Goal: Ask a question: Seek information or help from site administrators or community

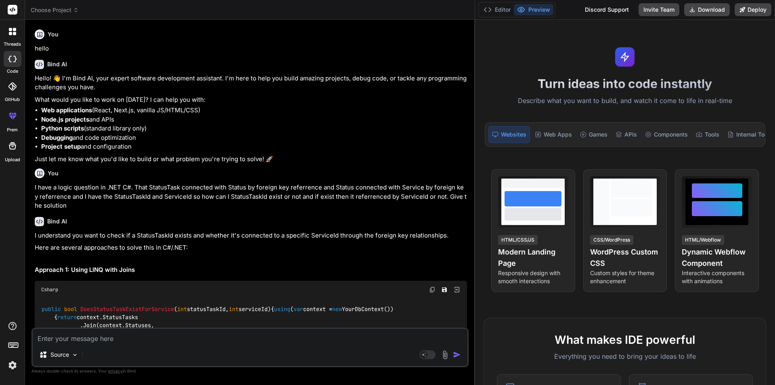
scroll to position [4690, 0]
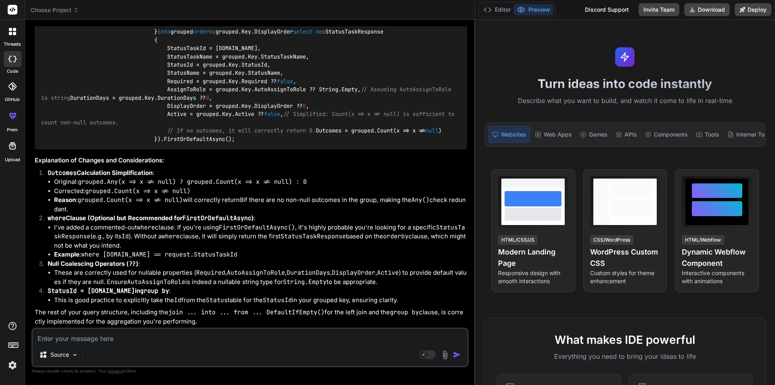
click at [204, 331] on textarea at bounding box center [250, 336] width 435 height 15
type textarea "H"
type textarea "x"
type textarea "Hi"
type textarea "x"
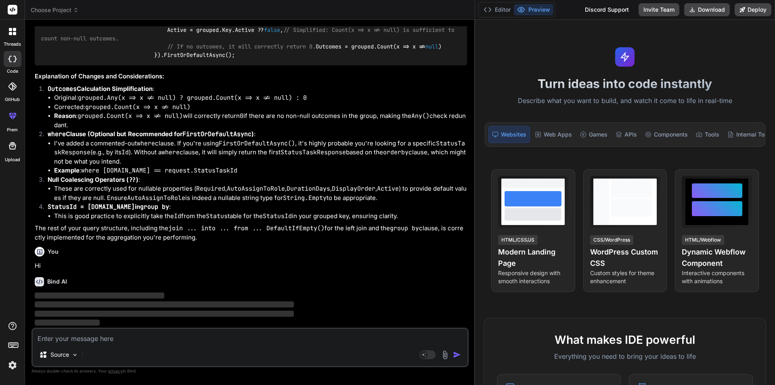
scroll to position [4774, 0]
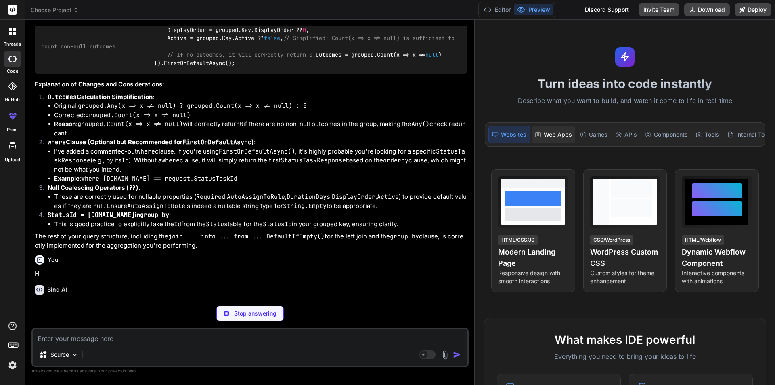
type textarea "x"
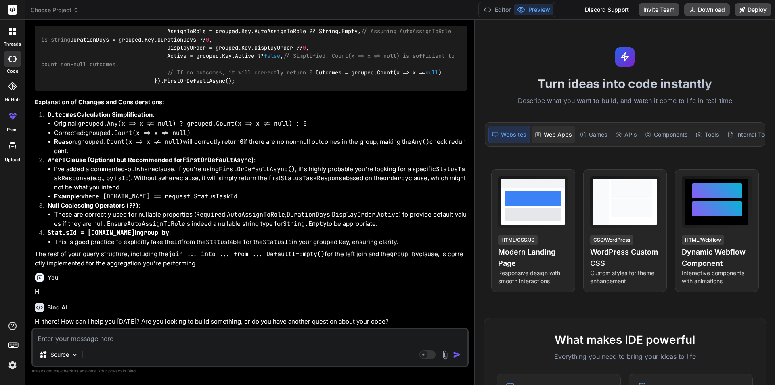
scroll to position [4748, 0]
type textarea "C"
type textarea "x"
type textarea "Ca"
type textarea "x"
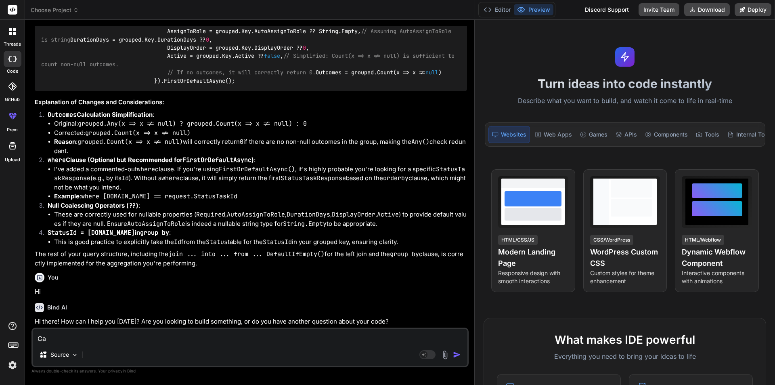
type textarea "Can"
type textarea "x"
type textarea "Can"
type textarea "x"
type textarea "Can y"
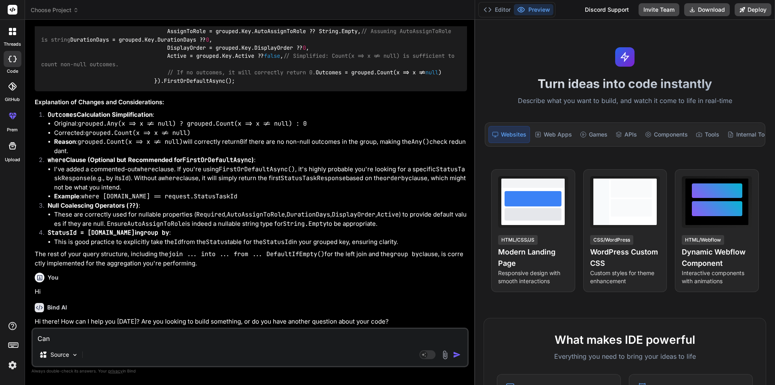
type textarea "x"
type textarea "Can yo"
type textarea "x"
type textarea "Can you"
type textarea "x"
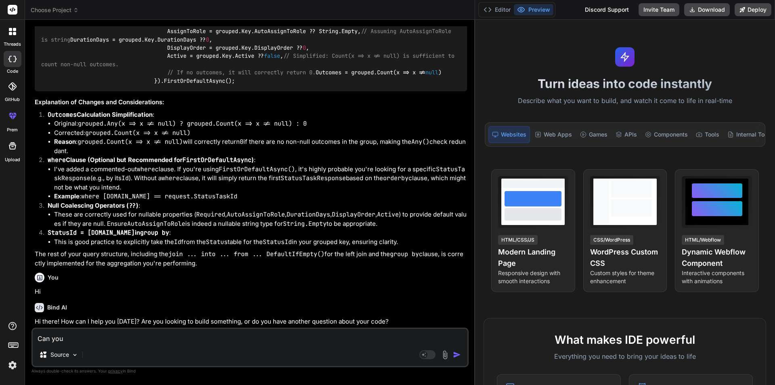
type textarea "Can you"
type textarea "x"
type textarea "Can you g"
type textarea "x"
type textarea "Can you gi"
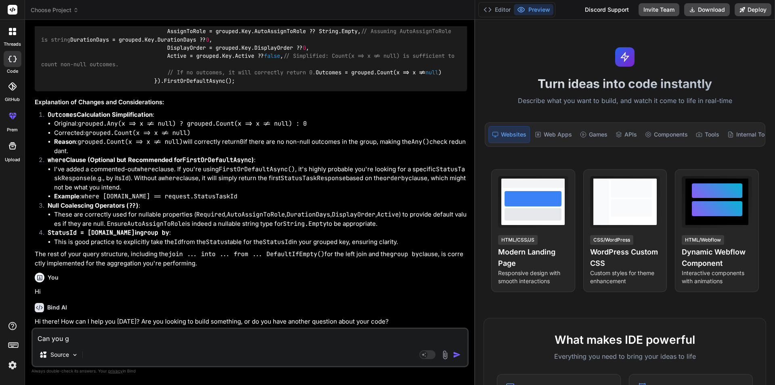
type textarea "x"
type textarea "Can you giv"
type textarea "x"
type textarea "Can you give"
type textarea "x"
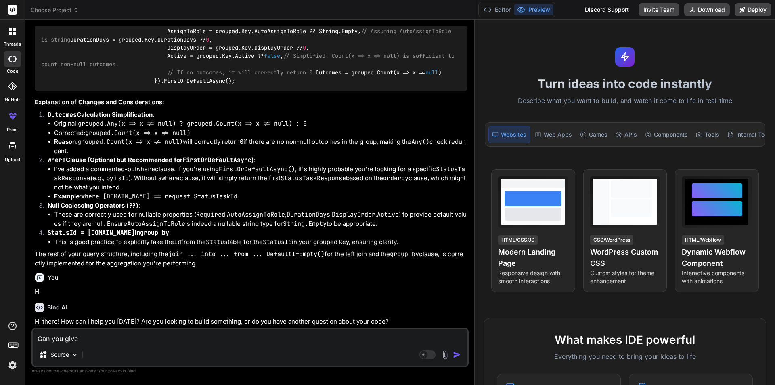
type textarea "Can you give"
type textarea "x"
type textarea "Can you give t"
type textarea "x"
type textarea "Can you give th"
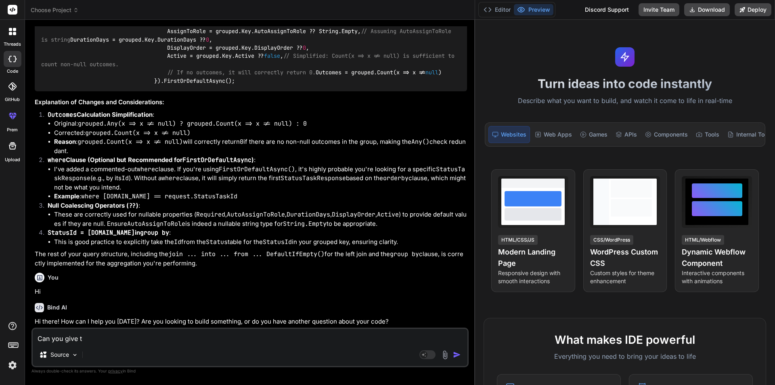
type textarea "x"
type textarea "Can you give the"
type textarea "x"
type textarea "Can you give the"
type textarea "x"
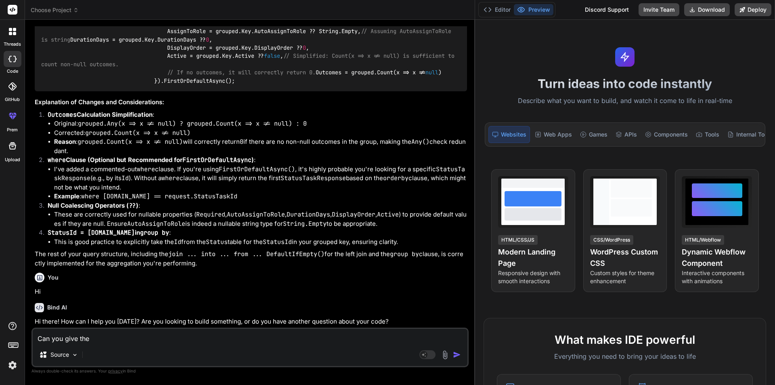
type textarea "Can you give the m"
type textarea "x"
type textarea "Can you give the me"
type textarea "x"
type textarea "Can you give the met"
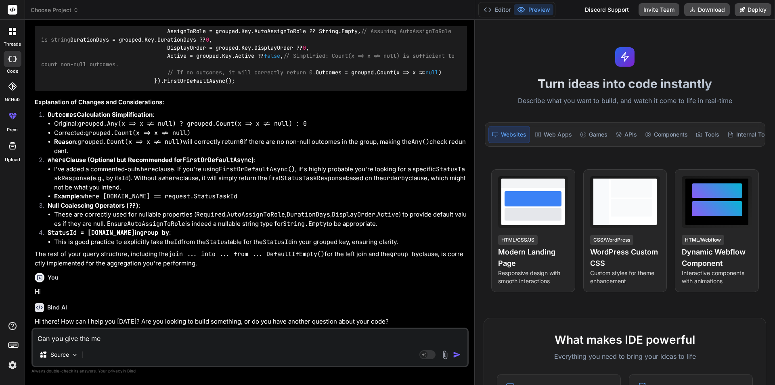
type textarea "x"
type textarea "Can you give the meth"
type textarea "x"
type textarea "Can you give the methd"
type textarea "x"
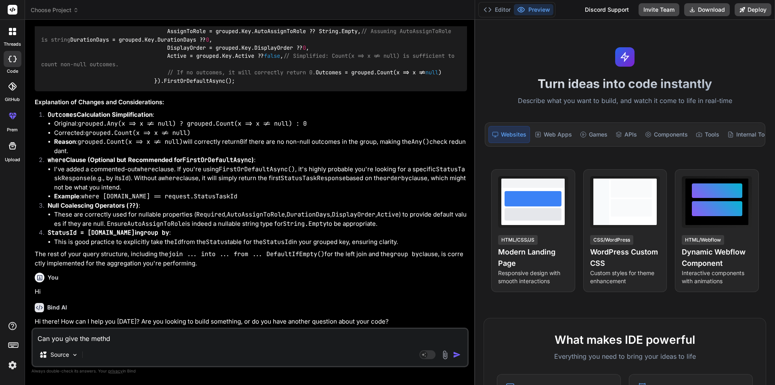
type textarea "Can you give the methd"
type textarea "x"
type textarea "Can you give the method"
type textarea "x"
type textarea "Can you give the method"
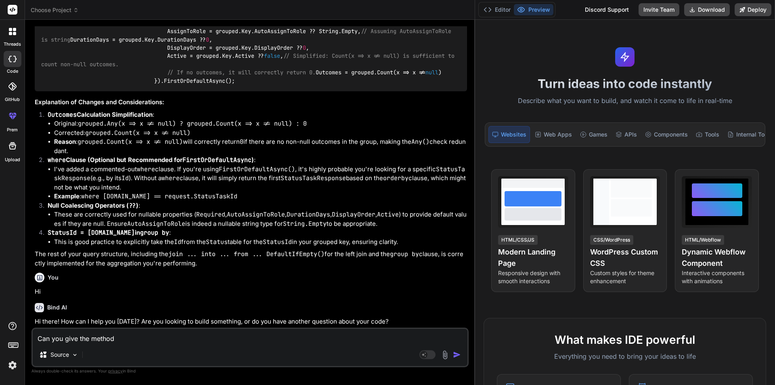
type textarea "x"
type textarea "Can you give the method t"
type textarea "x"
type textarea "Can you give the method to"
type textarea "x"
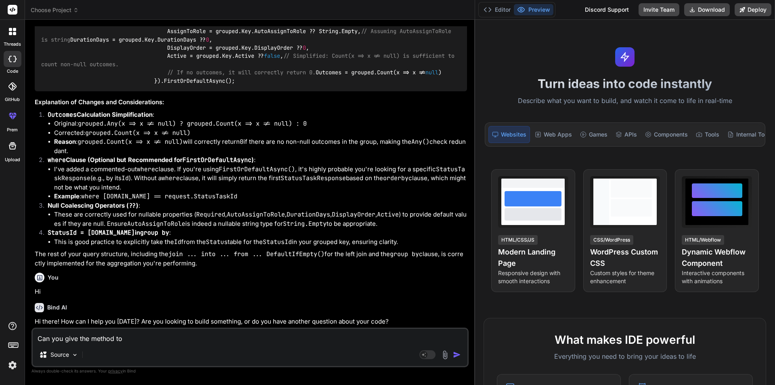
type textarea "Can you give the method to"
type textarea "x"
type textarea "Can you give the method to k"
type textarea "x"
type textarea "Can you give the method to kn"
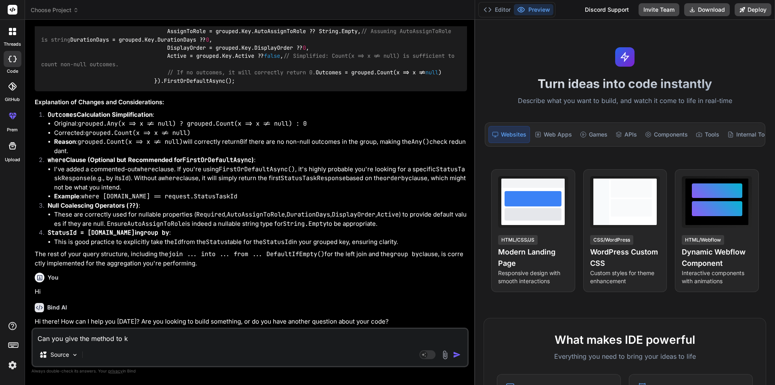
type textarea "x"
type textarea "Can you give the method to kno"
type textarea "x"
type textarea "Can you give the method to know"
type textarea "x"
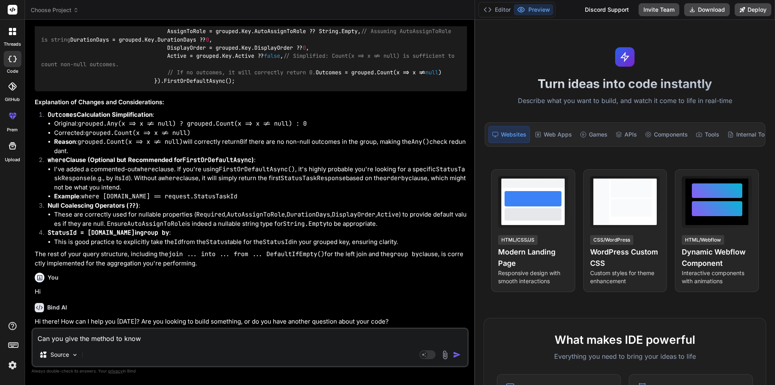
type textarea "Can you give the method to know"
type textarea "x"
type textarea "Can you give the method to know t"
type textarea "x"
type textarea "Can you give the method to know th"
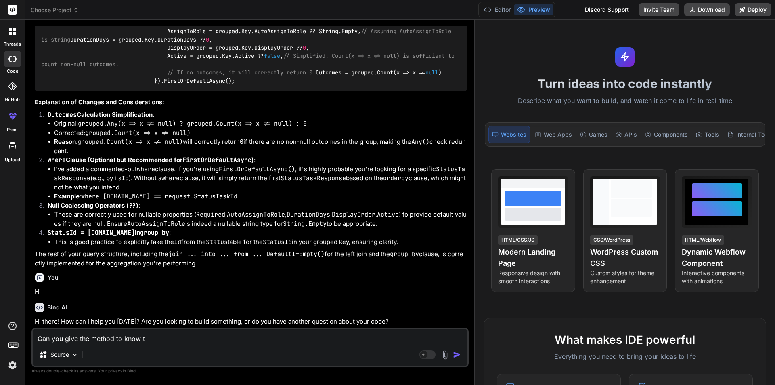
type textarea "x"
type textarea "Can you give the method to know the"
type textarea "x"
type textarea "Can you give the method to know the"
type textarea "x"
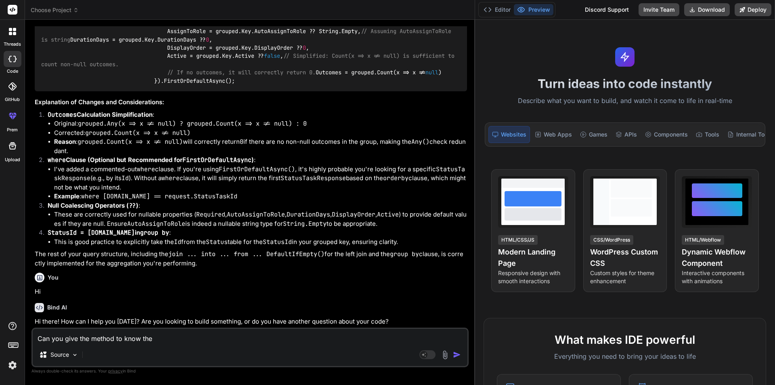
type textarea "Can you give the method to know the u"
type textarea "x"
type textarea "Can you give the method to know the us"
type textarea "x"
type textarea "Can you give the method to know the use"
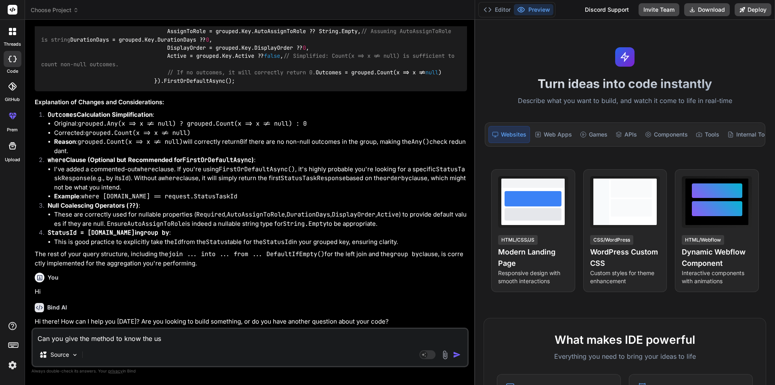
type textarea "x"
type textarea "Can you give the method to know the user"
type textarea "x"
type textarea "Can you give the method to know the usern"
type textarea "x"
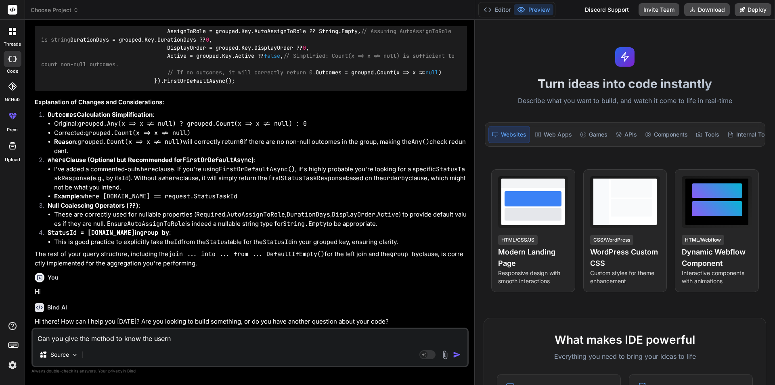
type textarea "Can you give the method to know the userna"
type textarea "x"
type textarea "Can you give the method to know the usernam"
type textarea "x"
type textarea "Can you give the method to know the username"
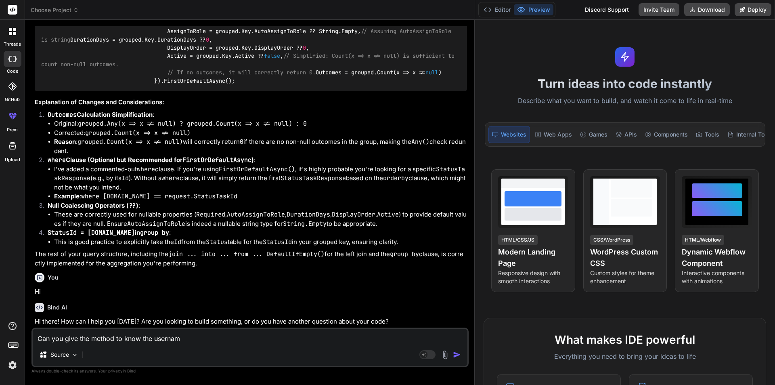
type textarea "x"
type textarea "Can you give the method to know the username"
type textarea "x"
type textarea "Can you give the method to know the username b"
type textarea "x"
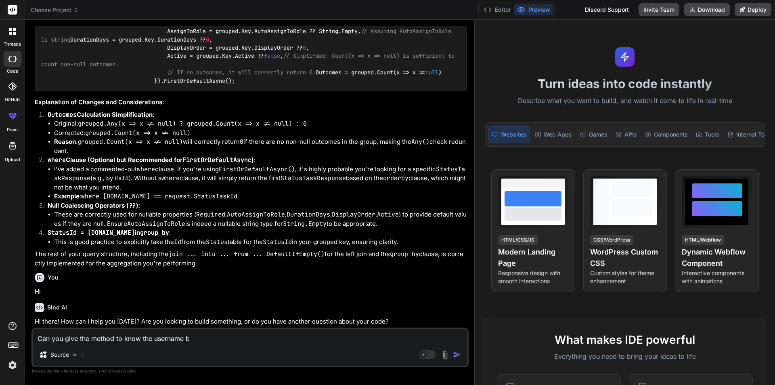
type textarea "Can you give the method to know the username b"
type textarea "x"
type textarea "Can you give the method to know the username b"
type textarea "x"
type textarea "Can you give the method to know the username by"
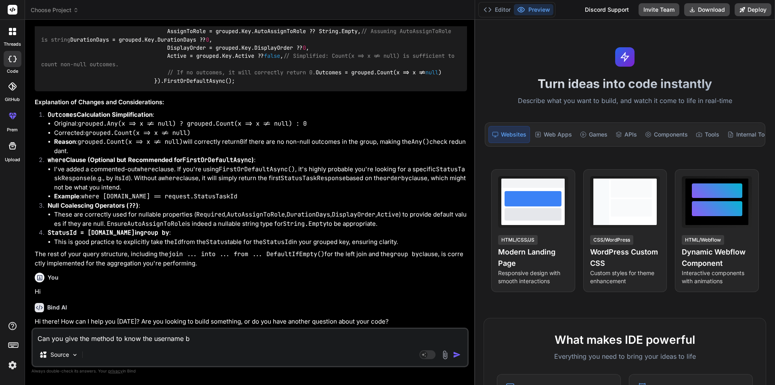
type textarea "x"
type textarea "Can you give the method to know the username by"
type textarea "x"
type textarea "Can you give the method to know the username by t"
type textarea "x"
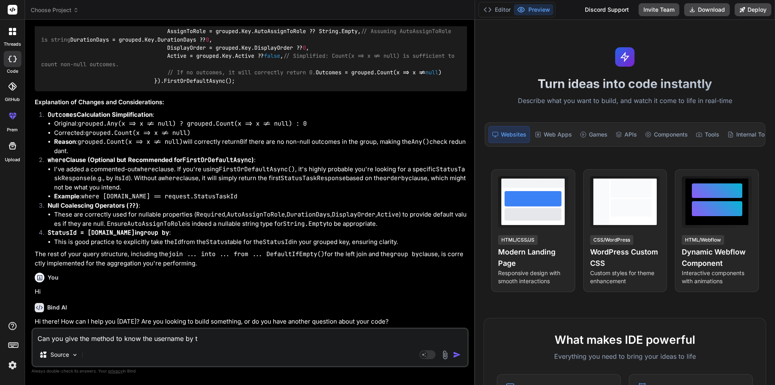
type textarea "Can you give the method to know the username by [PERSON_NAME]"
type textarea "x"
type textarea "Can you give the method to know the username by th e"
type textarea "x"
type textarea "Can you give the method to know the username by [PERSON_NAME]"
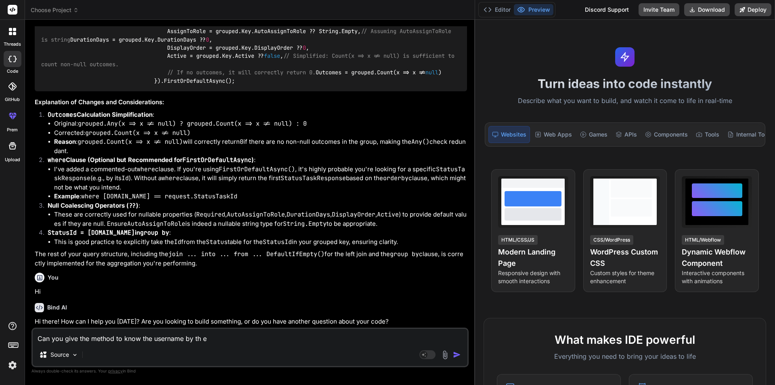
type textarea "x"
type textarea "Can you give the method to know the username by [PERSON_NAME]"
type textarea "x"
type textarea "Can you give the method to know the username by the"
type textarea "x"
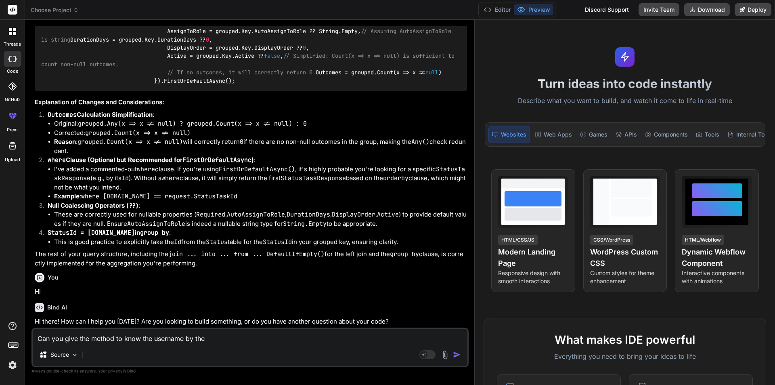
type textarea "Can you give the method to know the username by the"
type textarea "x"
type textarea "Can you give the method to know the username by the j"
type textarea "x"
type textarea "Can you give the method to know the username by the jw"
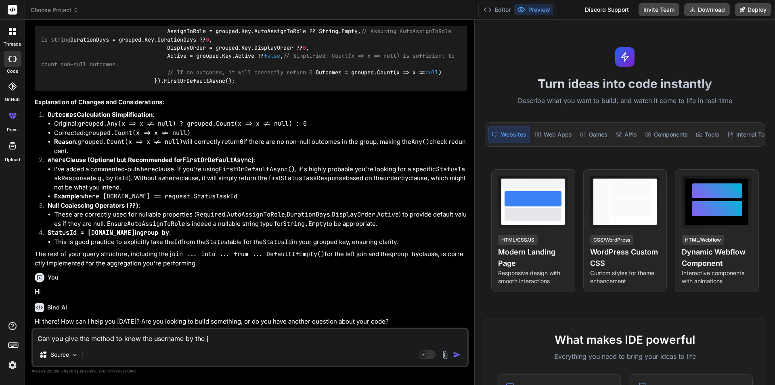
type textarea "x"
type textarea "Can you give the method to know the username by the jwt"
type textarea "x"
type textarea "Can you give the method to know the username by the jwt"
type textarea "x"
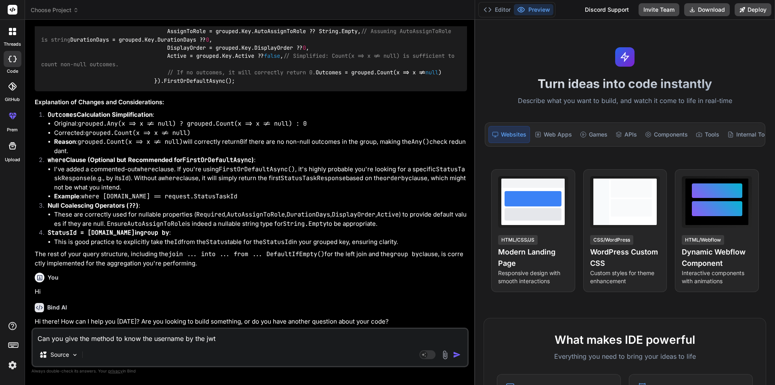
type textarea "Can you give the method to know the username by the jwt b"
type textarea "x"
type textarea "Can you give the method to know the username by the jwt be"
type textarea "x"
type textarea "Can you give the method to know the username by the jwt bea"
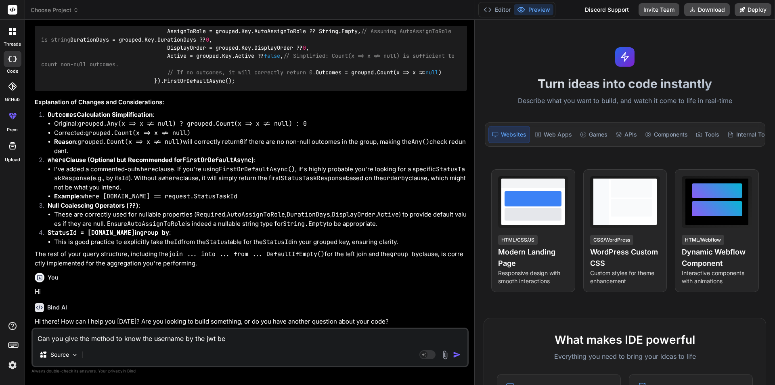
type textarea "x"
type textarea "Can you give the method to know the username by the jwt bear"
type textarea "x"
type textarea "Can you give the method to know the username by the jwt beare"
type textarea "x"
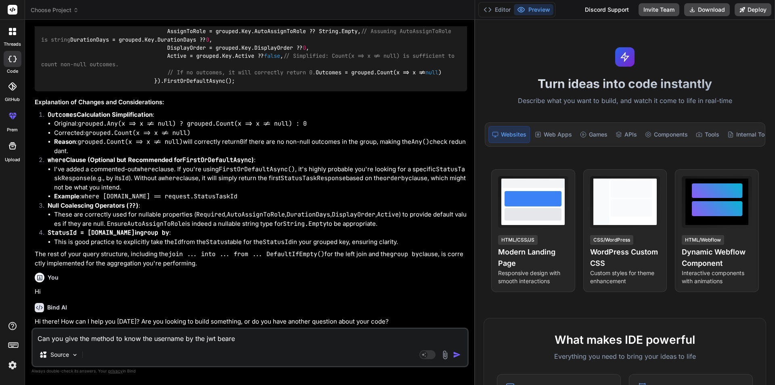
type textarea "Can you give the method to know the username by the jwt bearer"
type textarea "x"
type textarea "Can you give the method to know the username by the jwt bearer"
type textarea "x"
type textarea "Can you give the method to know the username by the jwt bearer t"
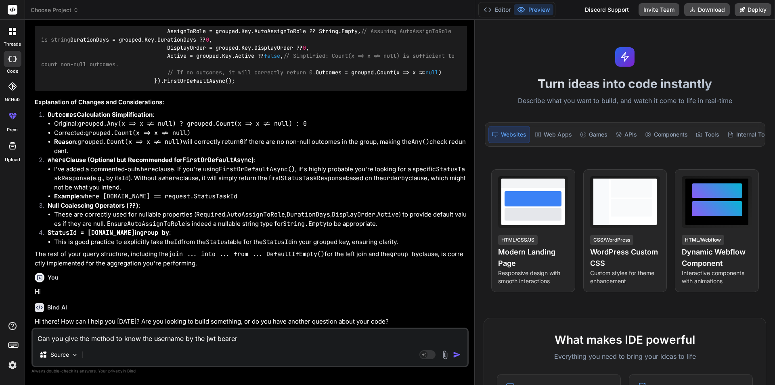
type textarea "x"
type textarea "Can you give the method to know the username by the jwt bearer to"
type textarea "x"
type textarea "Can you give the method to know the username by the jwt bearer tok"
type textarea "x"
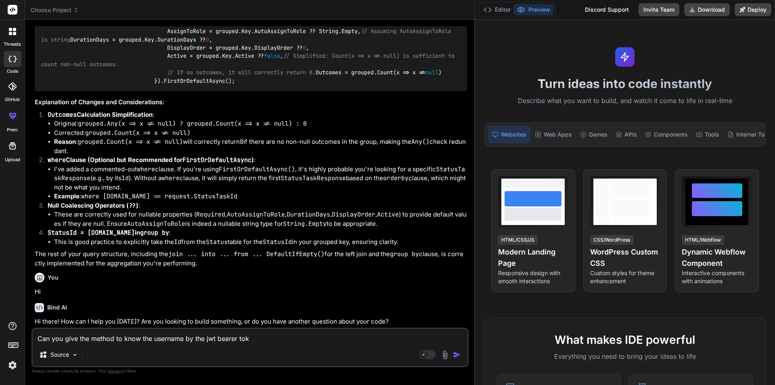
type textarea "Can you give the method to know the username by the jwt bearer toke"
type textarea "x"
type textarea "Can you give the method to know the username by the jwt bearer token"
type textarea "x"
type textarea "Can you give the method to know the username by the jwt bearer token"
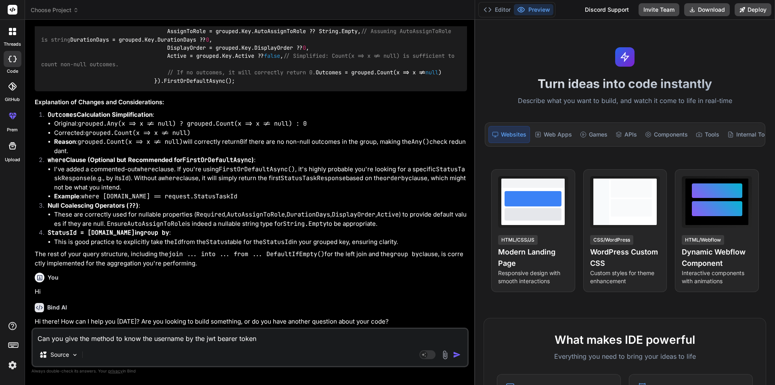
type textarea "x"
type textarea "Can you give the method to know the username by the jwt bearer token p"
type textarea "x"
type textarea "Can you give the method to know the username by the jwt bearer token pr"
type textarea "x"
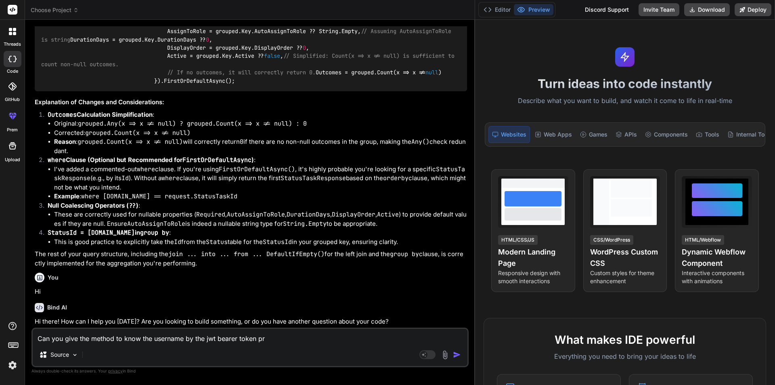
type textarea "Can you give the method to know the username by the jwt bearer token pro"
type textarea "x"
type textarea "Can you give the method to know the username by the jwt bearer token prov"
type textarea "x"
type textarea "Can you give the method to know the username by the jwt bearer token provi"
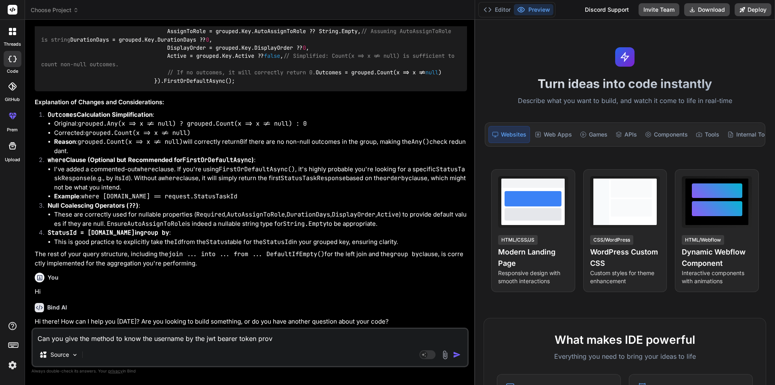
type textarea "x"
type textarea "Can you give the method to know the username by the jwt bearer token provic"
type textarea "x"
type textarea "Can you give the method to know the username by the jwt bearer token provi"
type textarea "x"
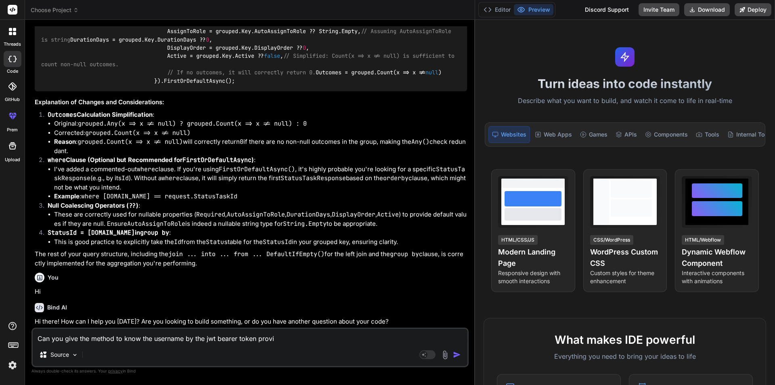
type textarea "Can you give the method to know the username by the jwt bearer token provid"
type textarea "x"
type textarea "Can you give the method to know the username by the jwt bearer token provide"
type textarea "x"
type textarea "Can you give the method to know the username by the jwt bearer token provided"
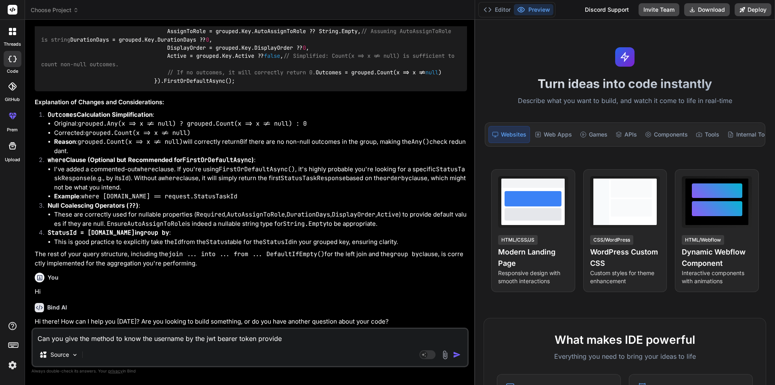
type textarea "x"
type textarea "Can you give the method to know the username by the jwt bearer token provided"
type textarea "x"
type textarea "Can you give the method to know the username by the jwt bearer token provided i"
type textarea "x"
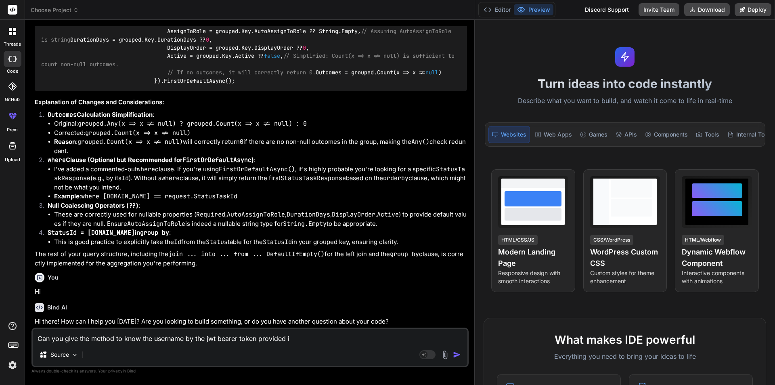
type textarea "Can you give the method to know the username by the jwt bearer token provided in"
type textarea "x"
type textarea "Can you give the method to know the username by the jwt bearer token provided in"
type textarea "x"
type textarea "Can you give the method to know the username by the jwt bearer token provided i…"
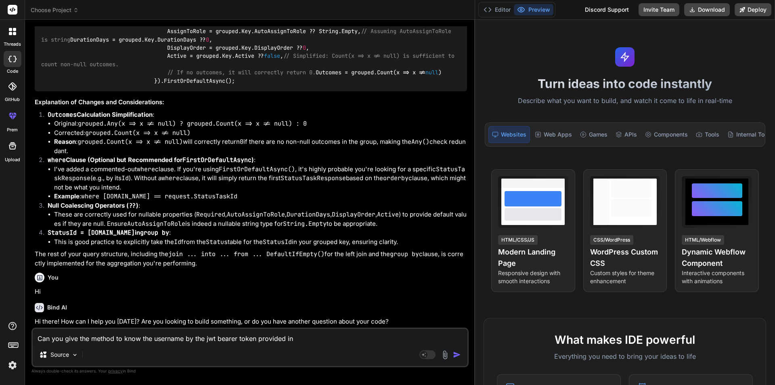
type textarea "x"
type textarea "Can you give the method to know the username by the jwt bearer token provided i…"
type textarea "x"
type textarea "Can you give the method to know the username by the jwt bearer token provided i…"
type textarea "x"
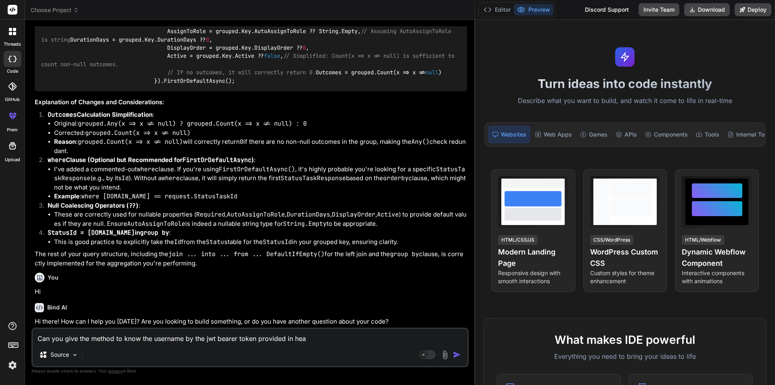
type textarea "Can you give the method to know the username by the jwt bearer token provided i…"
type textarea "x"
type textarea "Can you give the method to know the username by the jwt bearer token provided i…"
type textarea "x"
type textarea "Can you give the method to know the username by the jwt bearer token provided i…"
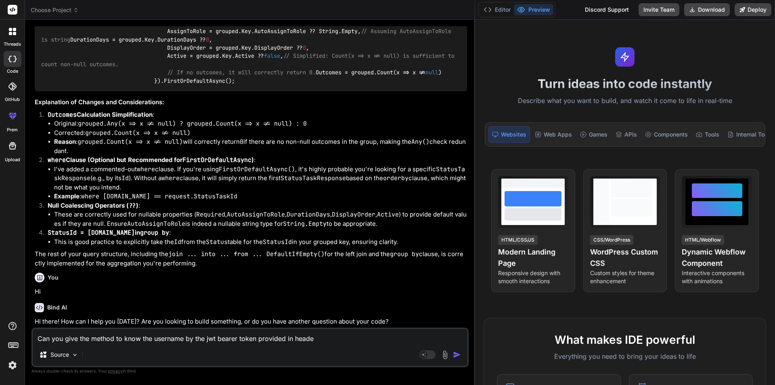
type textarea "x"
type textarea "Can you give the method to know the username by the jwt bearer token provided i…"
type textarea "x"
type textarea "Can you give the method to know the username by the jwt bearer token provided i…"
type textarea "x"
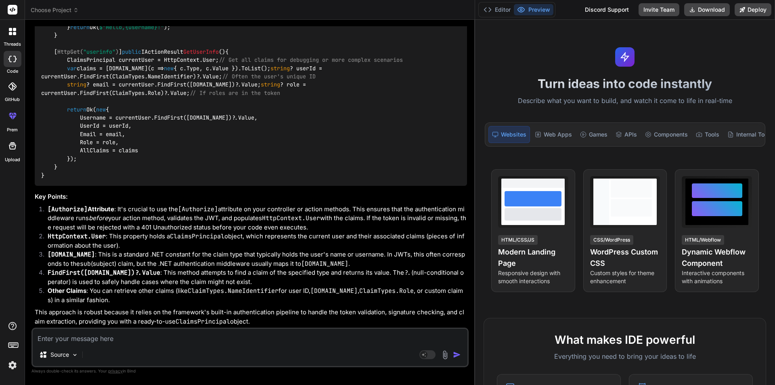
scroll to position [5115, 0]
click at [138, 184] on div "using [DOMAIN_NAME]; using Microsoft.AspNetCore.Authorization; using Microsoft.…" at bounding box center [251, 30] width 432 height 309
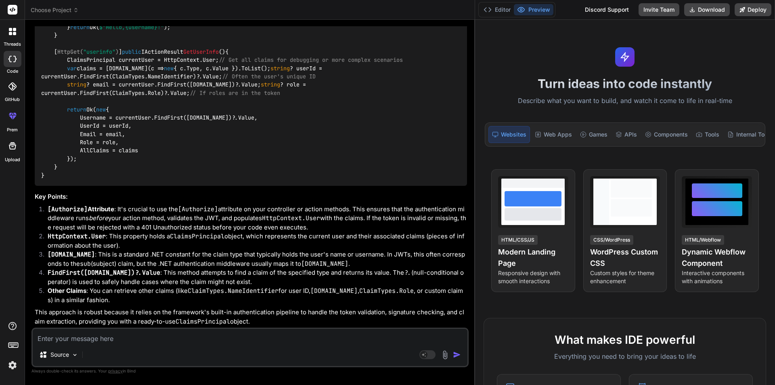
drag, startPoint x: 55, startPoint y: 98, endPoint x: 75, endPoint y: 252, distance: 156.0
click at [75, 186] on div "using [DOMAIN_NAME]; using Microsoft.AspNetCore.Authorization; using Microsoft.…" at bounding box center [251, 30] width 432 height 309
copy code "public IActionResult GetUserInfo () { ClaimsPrincipal currentUser = HttpContext…"
click at [212, 146] on div "using [DOMAIN_NAME]; using Microsoft.AspNetCore.Authorization; using Microsoft.…" at bounding box center [251, 30] width 432 height 309
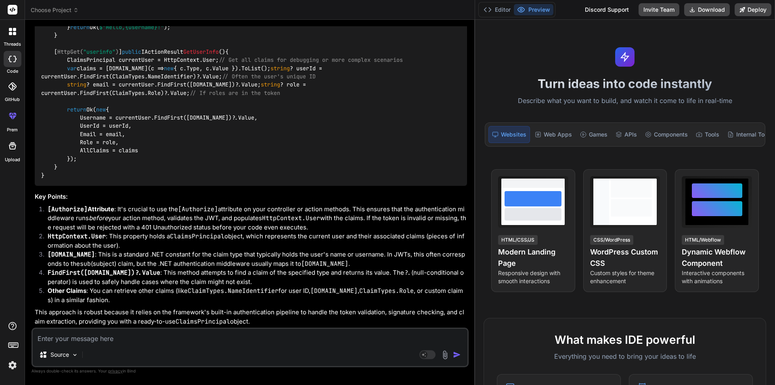
scroll to position [5466, 0]
click at [131, 334] on textarea at bounding box center [250, 336] width 435 height 15
paste textarea "[SECURITY_DATA]"
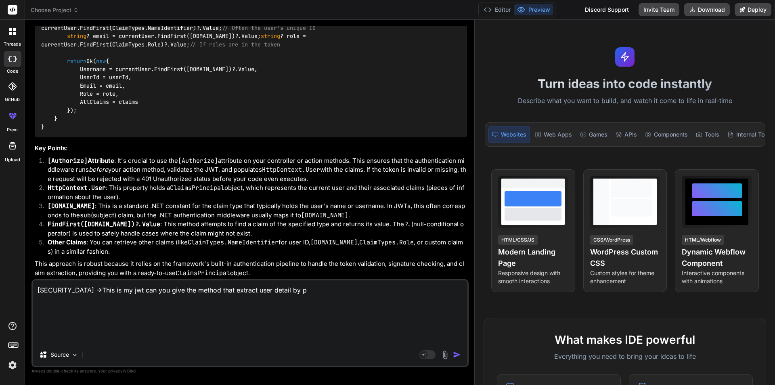
click at [300, 337] on textarea "[SECURITY_DATA] ->This is my jwt can you give the method that extract user deta…" at bounding box center [250, 311] width 435 height 63
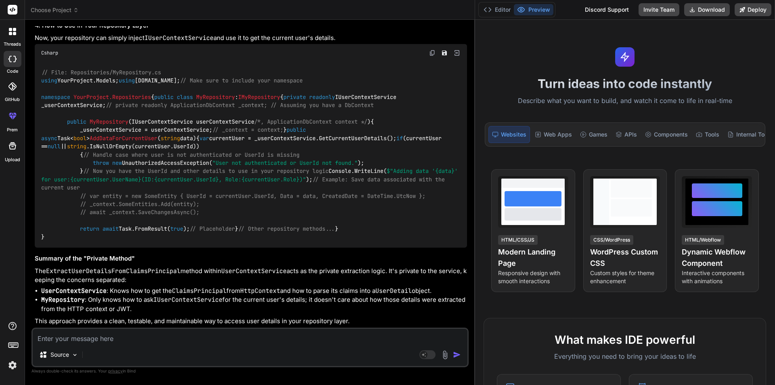
scroll to position [6717, 0]
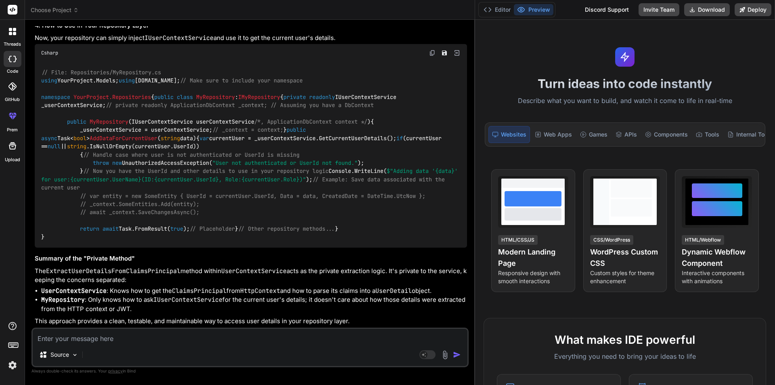
drag, startPoint x: 124, startPoint y: 94, endPoint x: 257, endPoint y: 94, distance: 133.6
copy code "IHttpContextAccessor _httpContextAccessor"
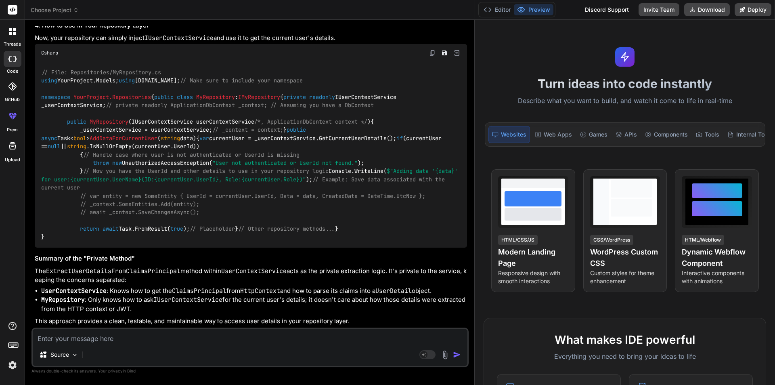
drag, startPoint x: 67, startPoint y: 153, endPoint x: 81, endPoint y: 251, distance: 99.1
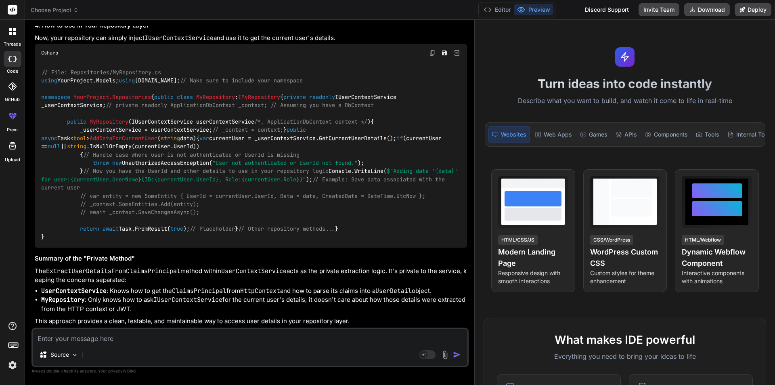
copy code "public UserDetail? GetCurrentUserDetails() { var user = _httpContextAccessor.Ht…"
drag, startPoint x: 69, startPoint y: 190, endPoint x: 101, endPoint y: 206, distance: 35.7
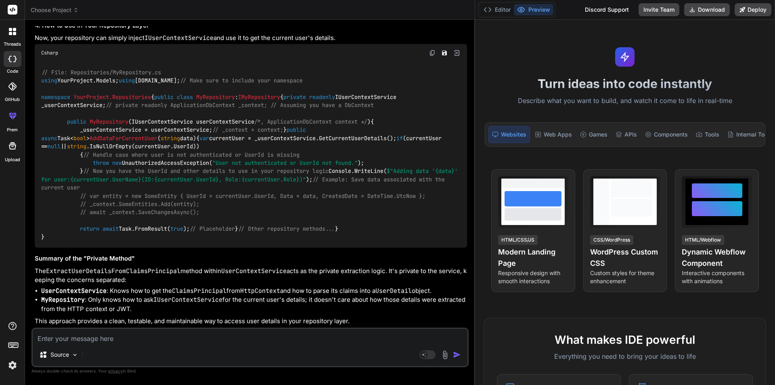
copy code "/// <summary> /// Private helper method to extract user details from a ClaimsPr…"
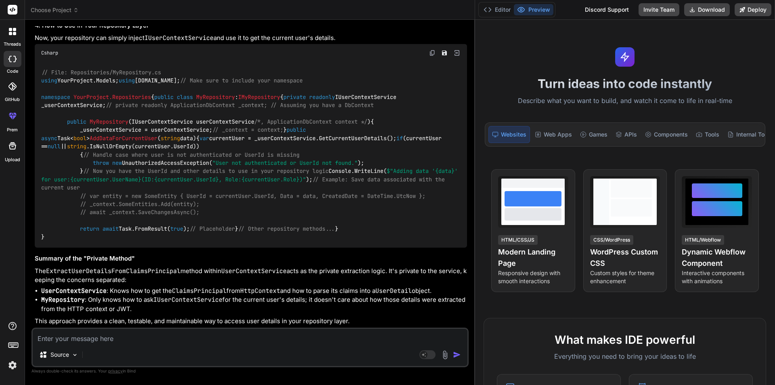
copy code "UserId"
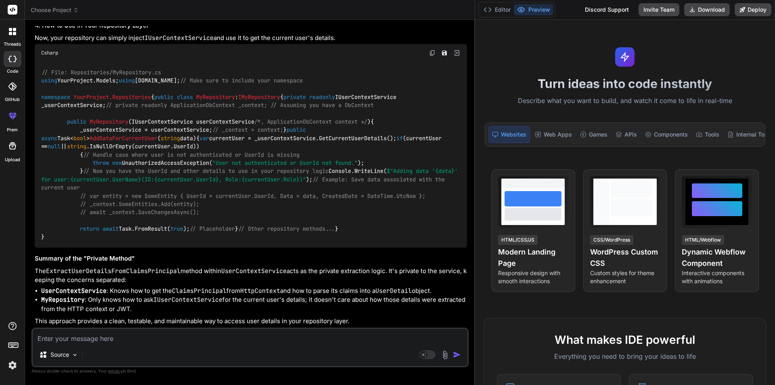
copy code "UserName"
copy code "Role"
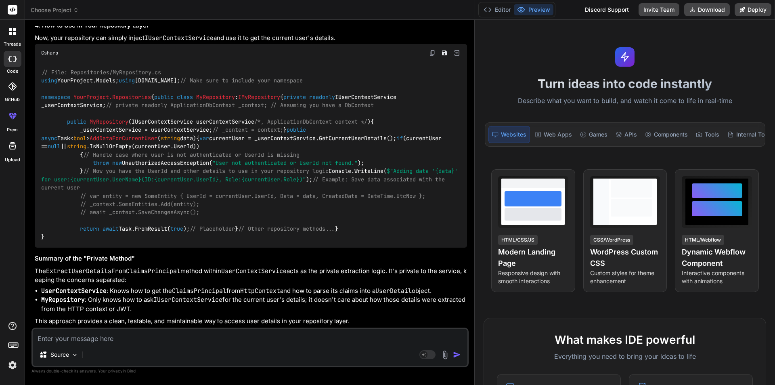
copy code "builder.Services.AddHttpContextAccessor();"
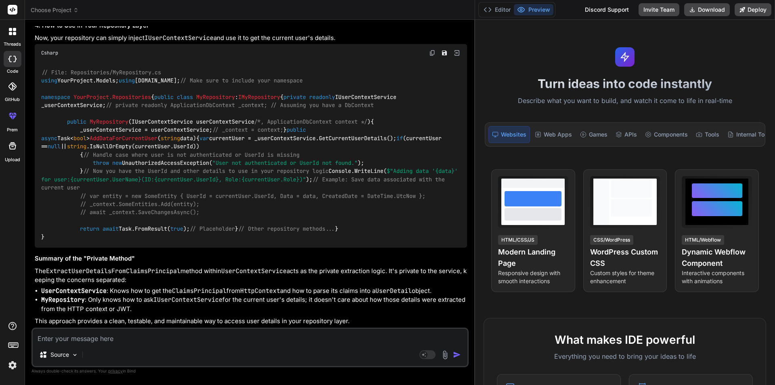
click at [201, 342] on textarea at bounding box center [250, 336] width 435 height 15
paste textarea "System.AggregateException: 'Some services are not able to be constructed (Error…"
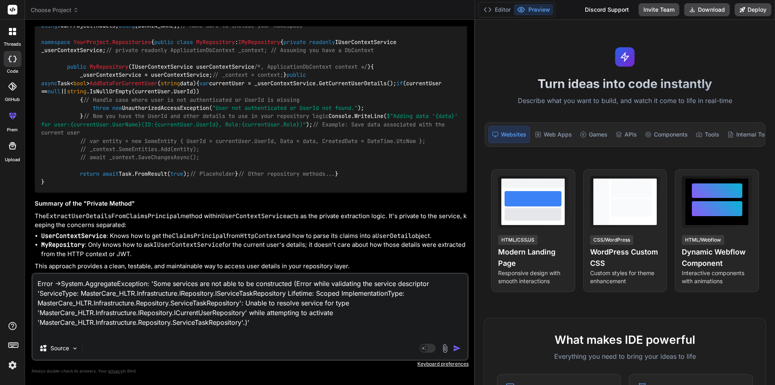
paste textarea "public interface ICurrentUserRepository { CurrentUserDetail? GetCurrentUserDeta…"
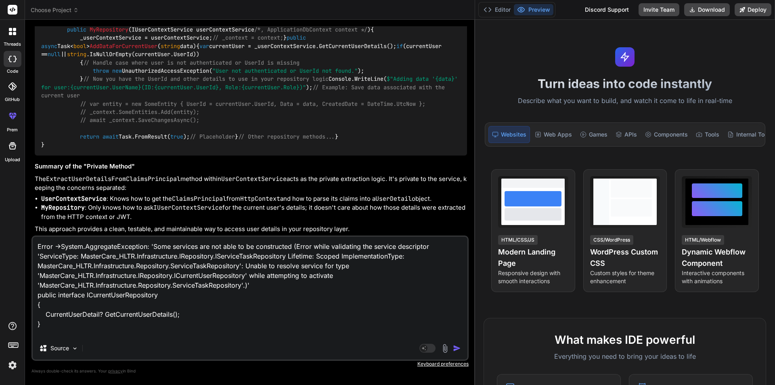
paste textarea "public class UnitOfWork : IUnitOfWork {"
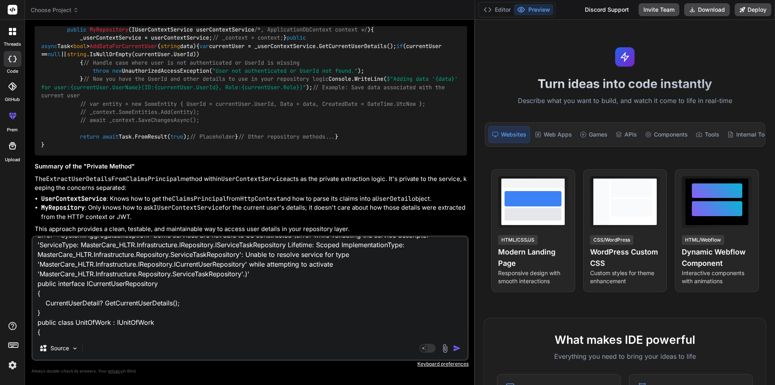
drag, startPoint x: 38, startPoint y: 327, endPoint x: 41, endPoint y: 333, distance: 6.9
click at [41, 333] on textarea "Error ->System.AggregateException: 'Some services are not able to be constructe…" at bounding box center [250, 287] width 435 height 100
paste textarea "public class ServiceTaskRepository(ApplicationDbContext _context, ICurrentUserR…"
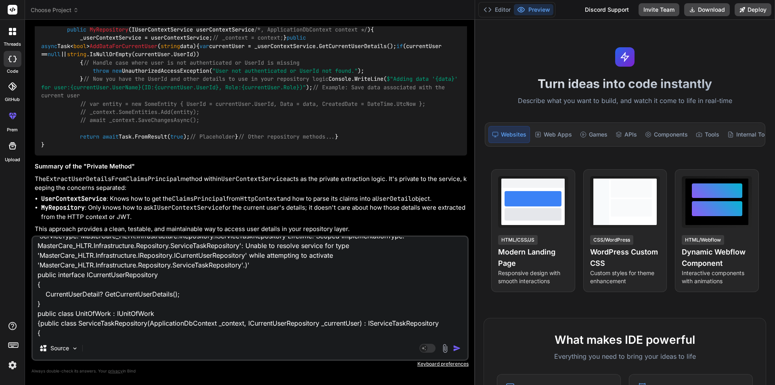
click at [126, 331] on textarea "Error ->System.AggregateException: 'Some services are not able to be constructe…" at bounding box center [250, 287] width 435 height 100
drag, startPoint x: 53, startPoint y: 333, endPoint x: 29, endPoint y: 310, distance: 32.8
click at [29, 310] on div "Bind AI Web Search Created with Pixso. Code Generator You hello Bind AI Hello! …" at bounding box center [250, 202] width 450 height 365
paste textarea
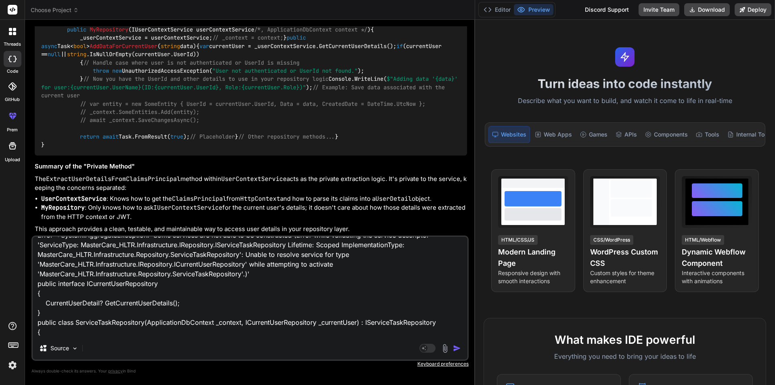
scroll to position [10, 0]
paste textarea "}"
paste textarea "public class UnitOfWork : IUnitOfWork {"
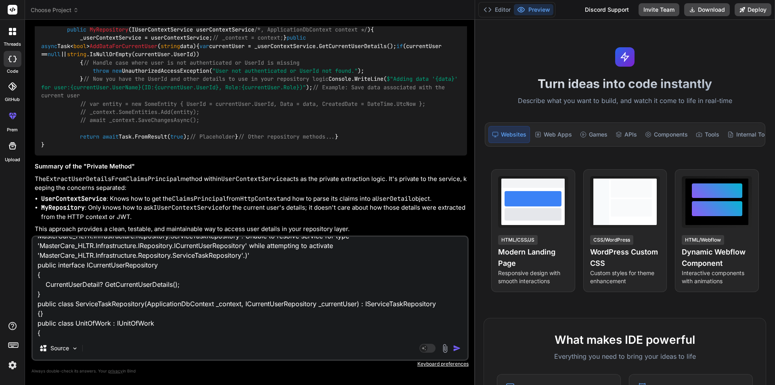
paste textarea "public ICurrentUserRepository CurrentUserRepository { get; private set; }"
paste textarea "public IServiceTaskRepository ServiceTaskRepository { get; private set; }"
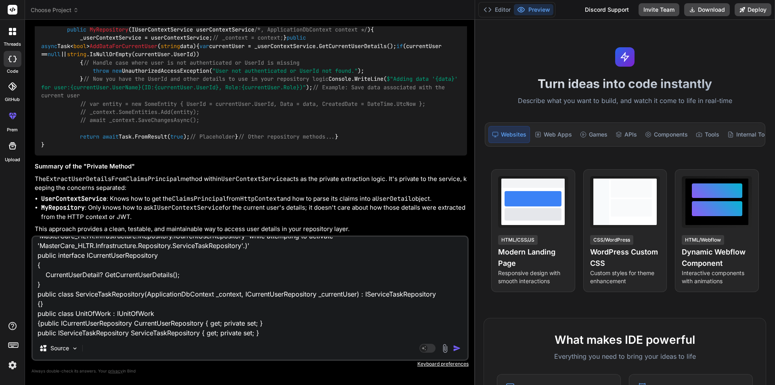
scroll to position [6676, 0]
paste textarea "public UnitOfWork(ApplicationDbContext context, IConfiguration configuration, I…"
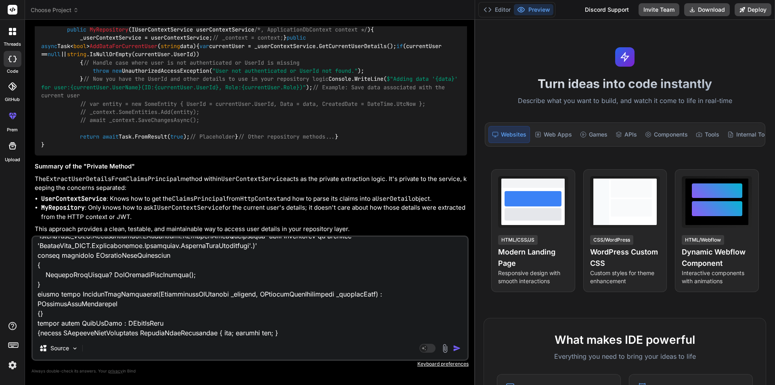
scroll to position [69, 0]
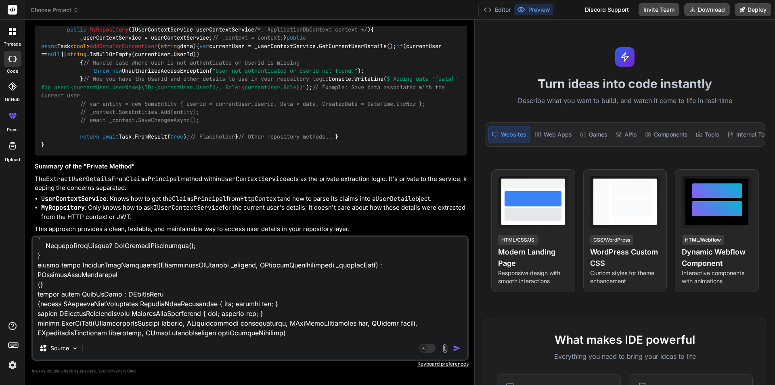
drag, startPoint x: 97, startPoint y: 314, endPoint x: 424, endPoint y: 312, distance: 327.0
click at [424, 312] on textarea at bounding box center [250, 287] width 435 height 100
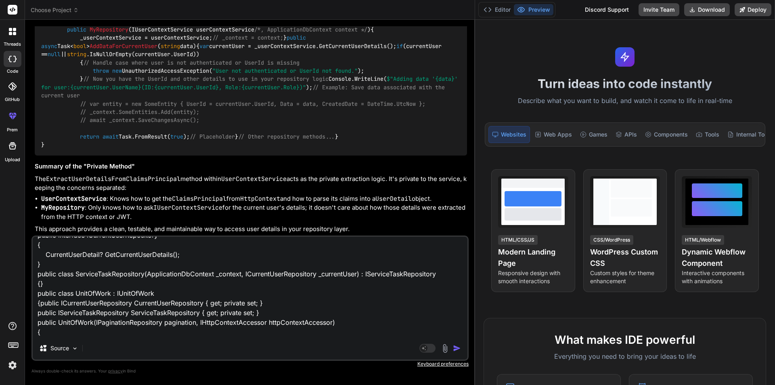
scroll to position [60, 0]
paste textarea "ApplicationDbContext context,"
click at [180, 333] on textarea "Error ->System.AggregateException: 'Some services are not able to be constructe…" at bounding box center [250, 287] width 435 height 100
paste textarea "_httpContextAccessor = httpContextAccessor ?? throw new ArgumentNullException(n…"
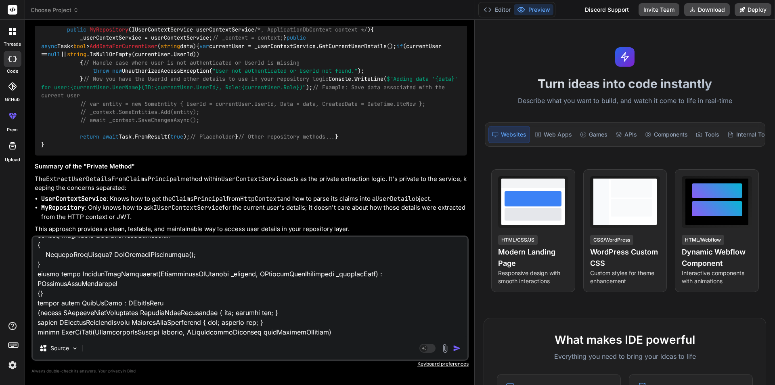
scroll to position [69, 0]
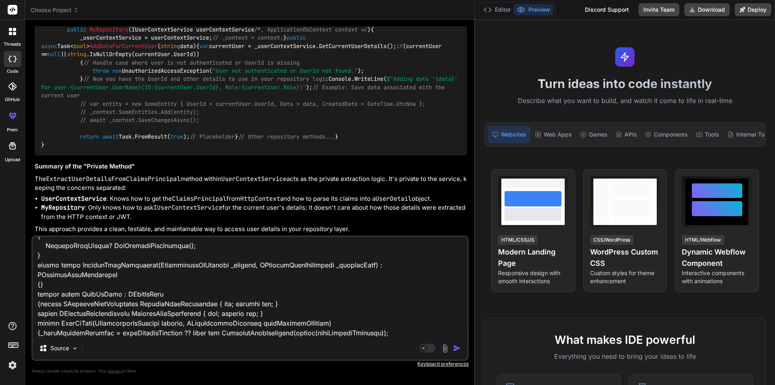
paste textarea "ServiceTaskRepository = new ServiceTaskRepository(_context, CurrentUserReposito…"
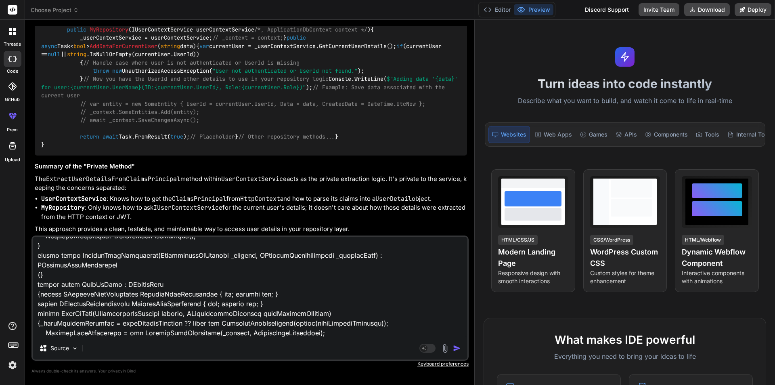
paste textarea "}"
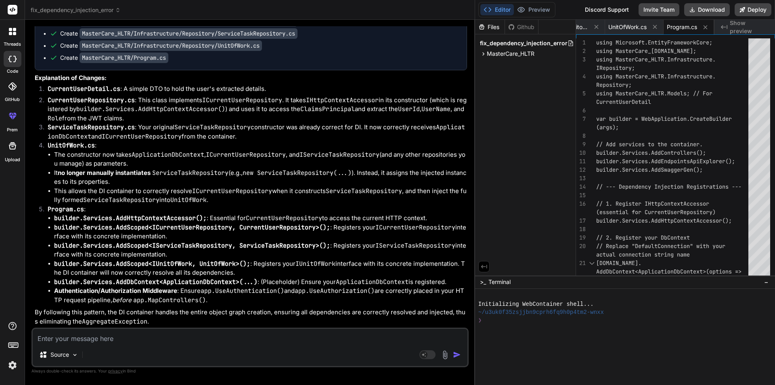
scroll to position [8225, 0]
click at [484, 264] on icon at bounding box center [483, 266] width 7 height 7
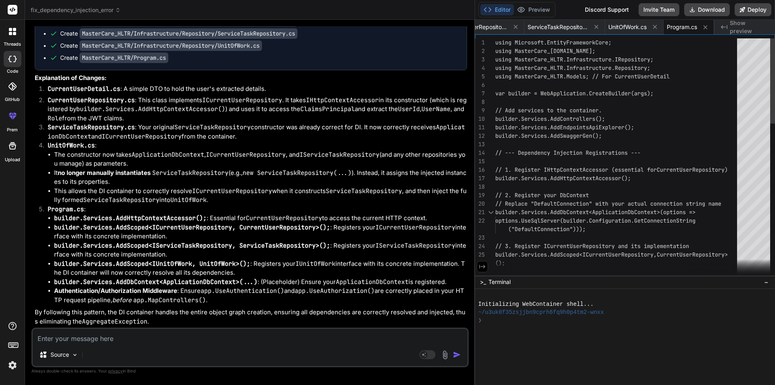
scroll to position [0, 411]
click at [618, 31] on span "UnitOfWork.cs" at bounding box center [627, 27] width 38 height 8
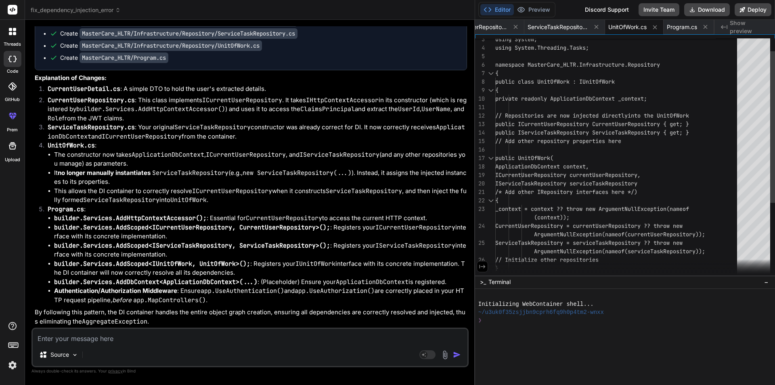
click at [597, 125] on div "namespace MasterCare_HLTR.Infrastructure.Repositor y { public class UnitOfWork …" at bounding box center [618, 209] width 247 height 382
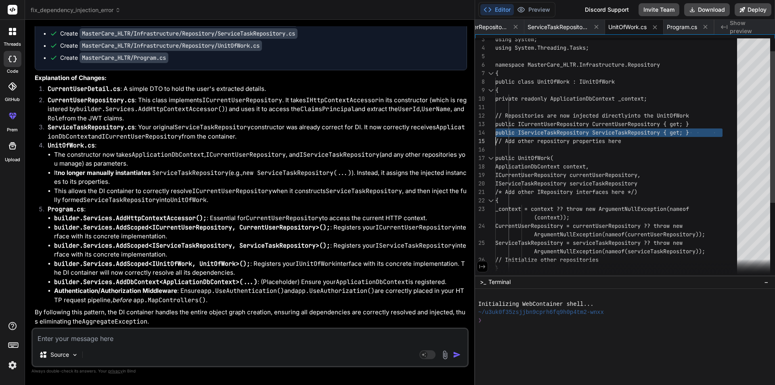
click at [597, 125] on div "namespace MasterCare_HLTR.Infrastructure.Repositor y { public class UnitOfWork …" at bounding box center [618, 209] width 247 height 382
click at [597, 122] on div "namespace MasterCare_HLTR.Infrastructure.Repositor y { public class UnitOfWork …" at bounding box center [618, 209] width 247 height 382
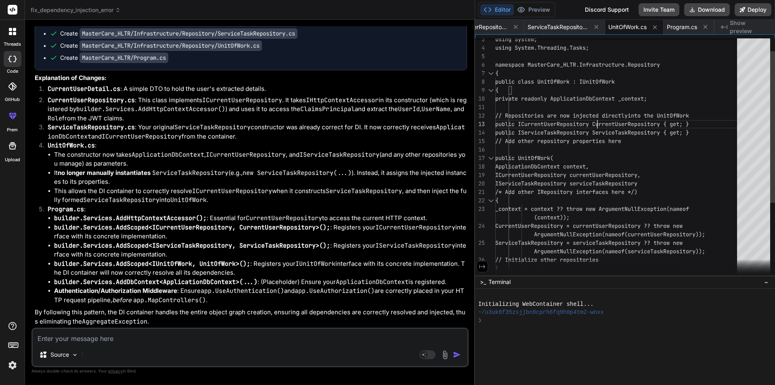
click at [597, 122] on div "namespace MasterCare_HLTR.Infrastructure.Repositor y { public class UnitOfWork …" at bounding box center [618, 209] width 247 height 382
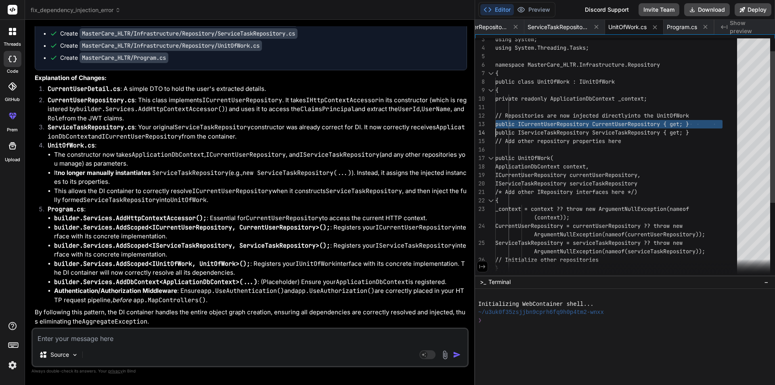
click at [597, 122] on div "namespace MasterCare_HLTR.Infrastructure.Repositor y { public class UnitOfWork …" at bounding box center [618, 209] width 247 height 382
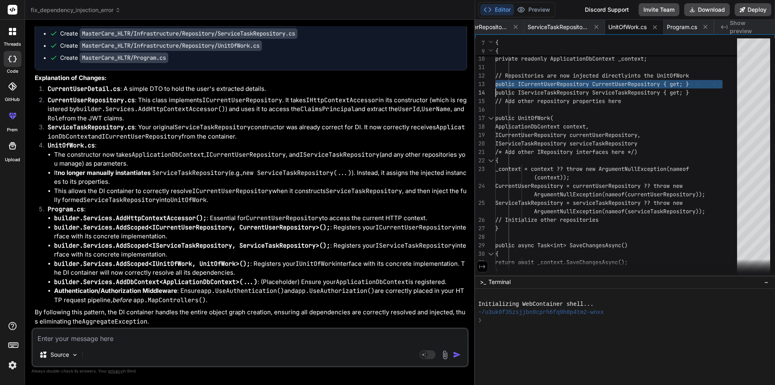
click at [331, 62] on div "Create MasterCare_HLTR/Program.cs" at bounding box center [254, 58] width 409 height 8
click at [562, 27] on span "ServiceTaskRepository.cs" at bounding box center [558, 27] width 61 height 8
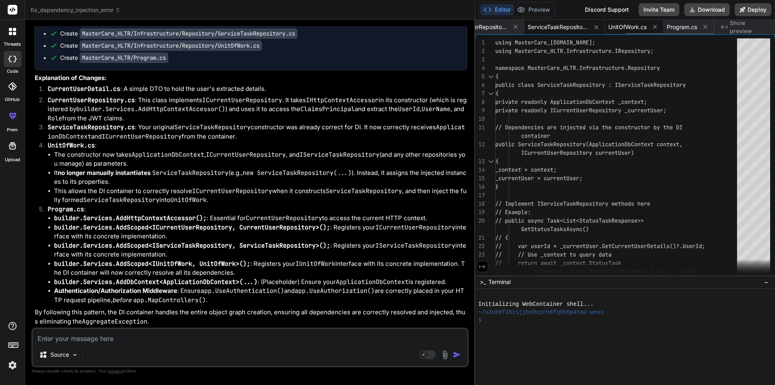
click at [636, 30] on span "UnitOfWork.cs" at bounding box center [627, 27] width 38 height 8
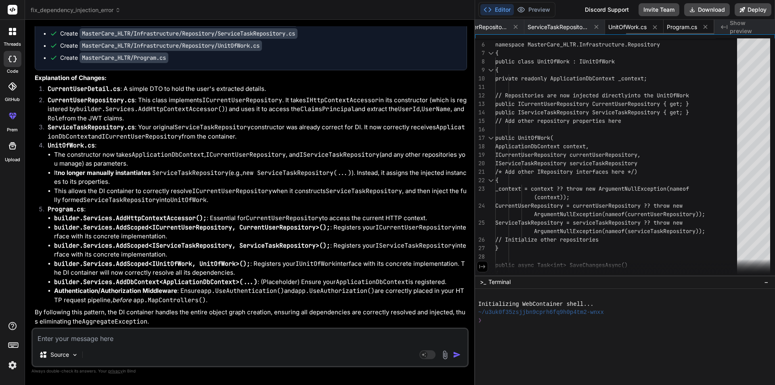
click at [673, 24] on span "Program.cs" at bounding box center [682, 27] width 30 height 8
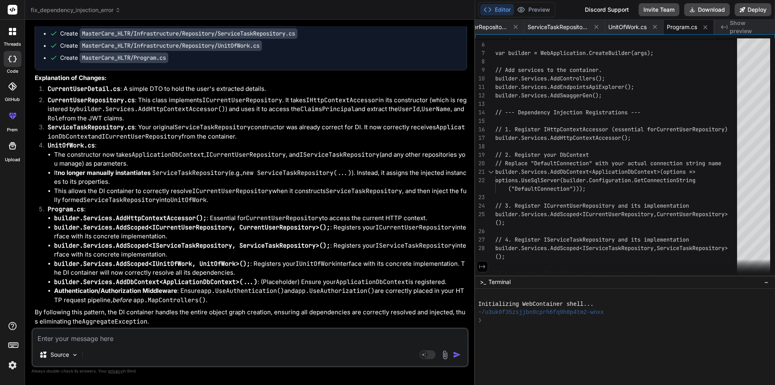
click at [184, 334] on textarea at bounding box center [250, 336] width 435 height 15
paste textarea "var props = typeof(ServiceTask).GetProperties().Where(p => Attribute.IsDefined(…"
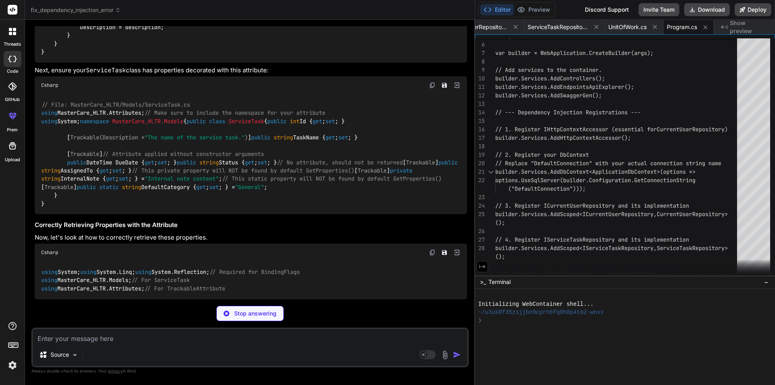
scroll to position [8833, 0]
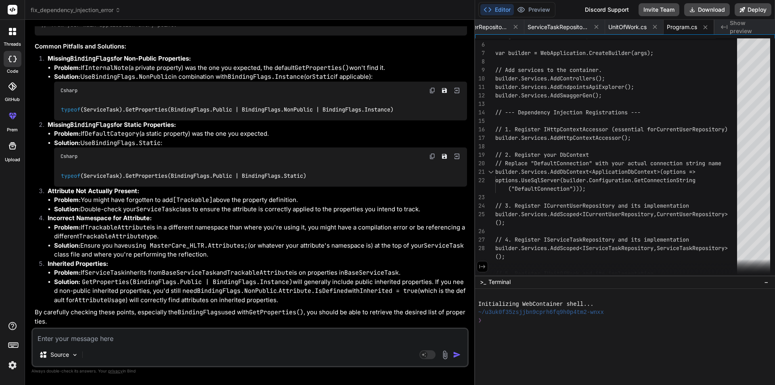
scroll to position [9929, 0]
click at [139, 342] on textarea at bounding box center [250, 336] width 435 height 15
paste textarea "/// <summary> /// Attribute to mark properties that should be tracked for chang…"
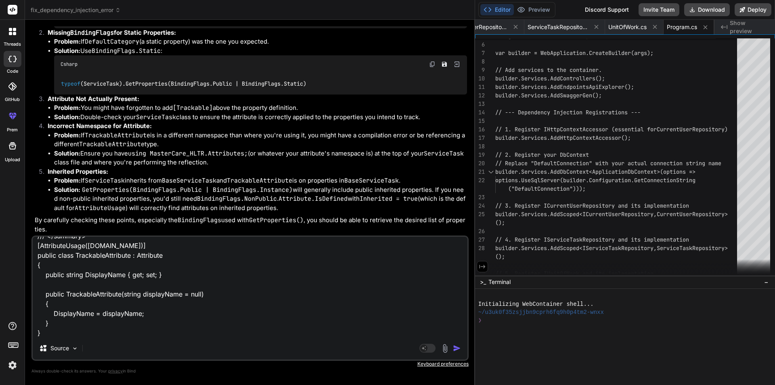
paste textarea "var props = typeof(ServiceTask).GetProperties().Where(p => Attribute.IsDefined(…"
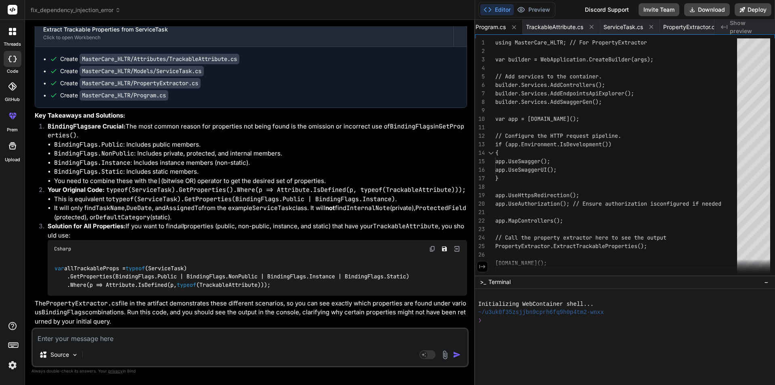
scroll to position [10375, 0]
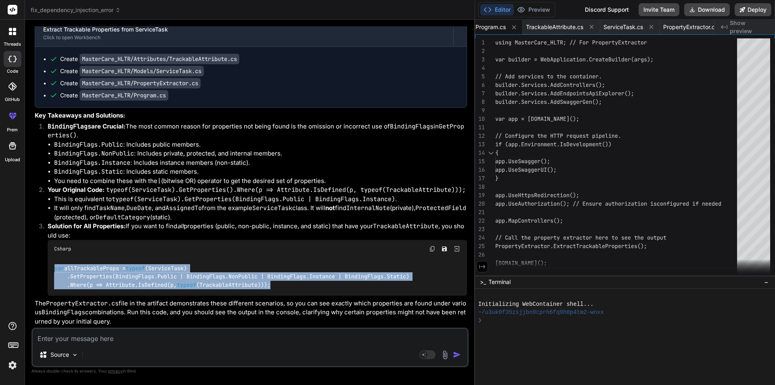
drag, startPoint x: 281, startPoint y: 284, endPoint x: 42, endPoint y: 270, distance: 239.8
click at [42, 270] on li "Solution for All Properties: If you want to find all properties (public, non-pu…" at bounding box center [254, 258] width 426 height 73
copy code "var allTrackableProps = typeof (ServiceTask) .GetProperties(BindingFlags.Public…"
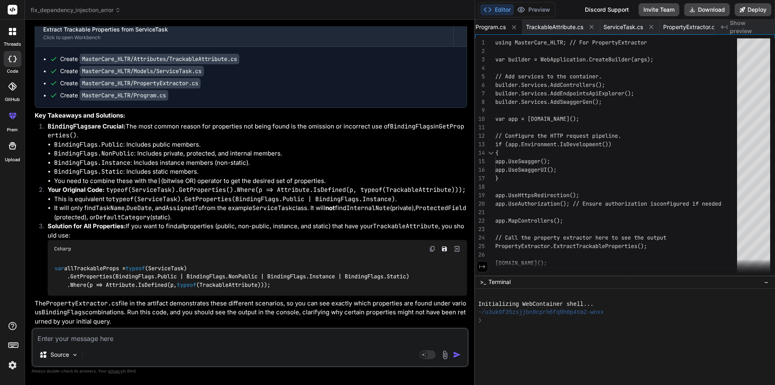
click at [359, 196] on div "Bind AI You're right to focus on that line! With your TrackableAttribute defini…" at bounding box center [251, 131] width 432 height 390
click at [698, 26] on span "PropertyExtractor.cs" at bounding box center [690, 27] width 55 height 8
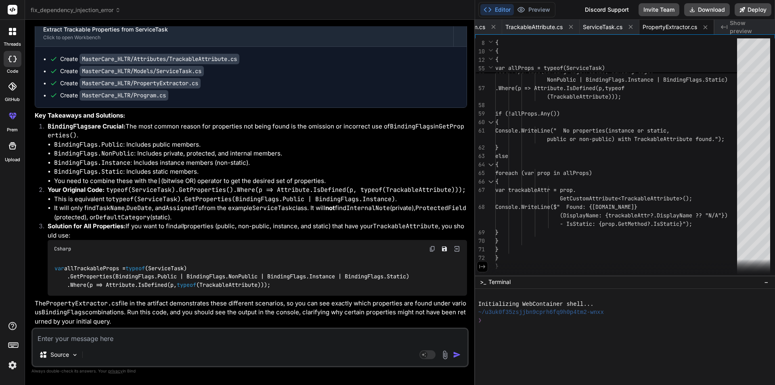
click at [10, 61] on icon at bounding box center [12, 59] width 8 height 6
click at [231, 73] on div "Create MasterCare_HLTR/Models/ServiceTask.cs" at bounding box center [254, 71] width 409 height 8
click at [61, 7] on span "fix_dependency_injection_error" at bounding box center [76, 10] width 90 height 8
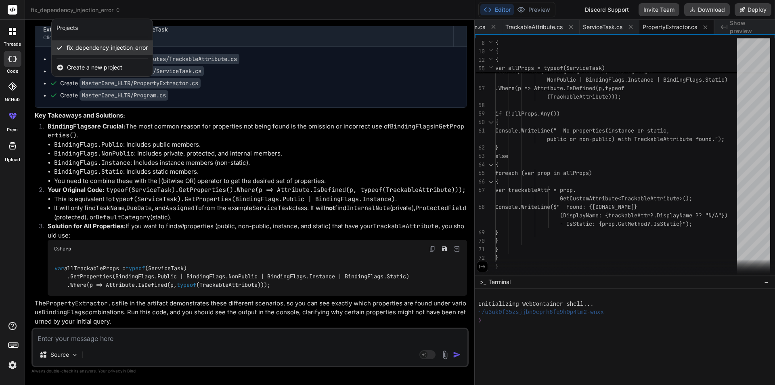
click at [103, 50] on span "fix_dependency_injection_error" at bounding box center [107, 48] width 81 height 8
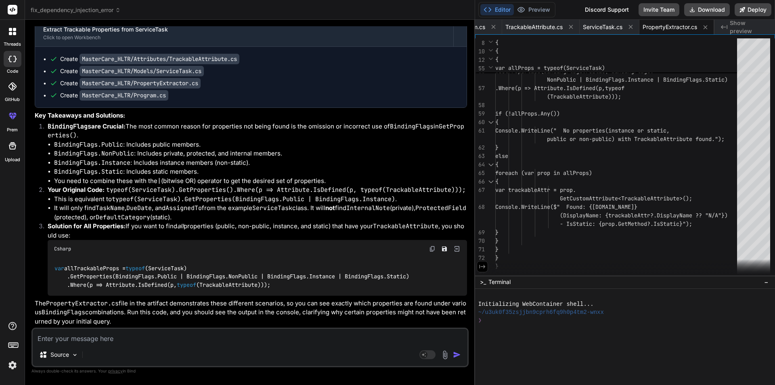
click at [11, 10] on icon at bounding box center [13, 9] width 6 height 5
click at [496, 8] on button "Editor" at bounding box center [497, 9] width 34 height 11
click at [65, 356] on p "Source" at bounding box center [59, 354] width 19 height 8
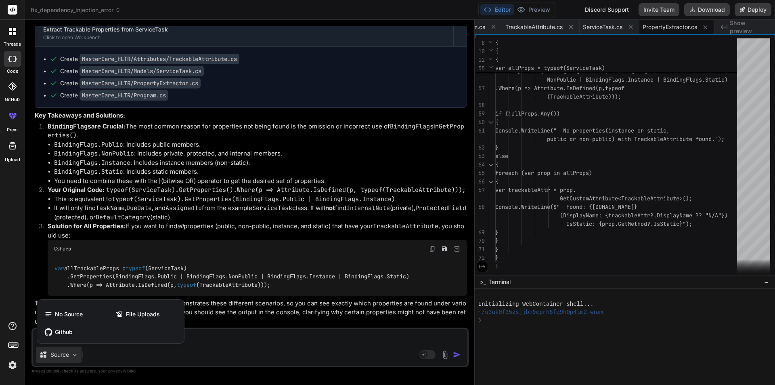
click at [87, 349] on div at bounding box center [387, 192] width 775 height 385
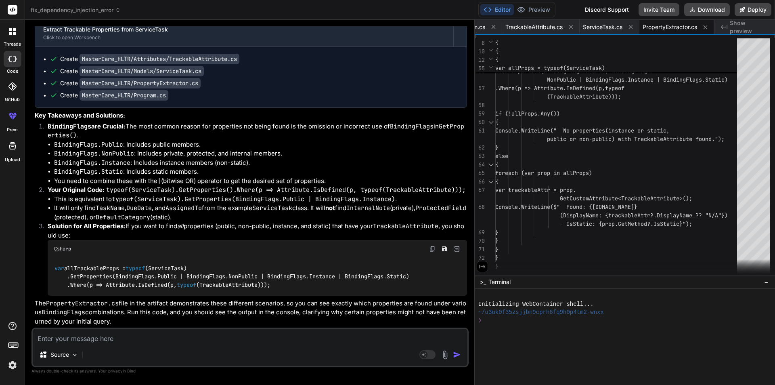
click at [120, 339] on textarea at bounding box center [250, 336] width 435 height 15
click at [130, 335] on textarea at bounding box center [250, 336] width 435 height 15
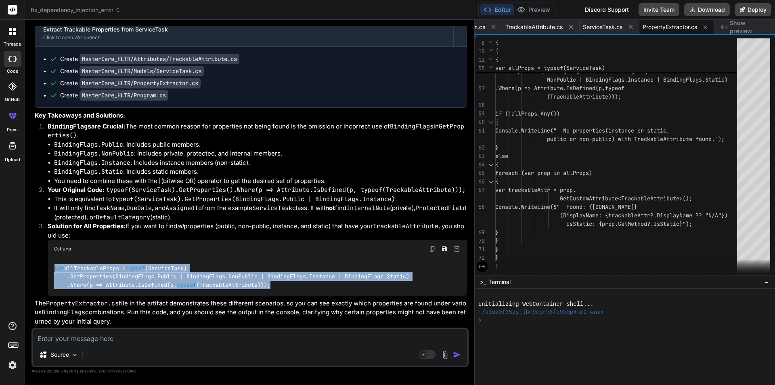
drag, startPoint x: 283, startPoint y: 290, endPoint x: 38, endPoint y: 268, distance: 246.0
click at [38, 268] on ol "BindingFlags are Crucial: The most common reason for properties not being found…" at bounding box center [251, 209] width 432 height 174
copy code "var allTrackableProps = typeof (ServiceTask) .GetProperties(BindingFlags.Public…"
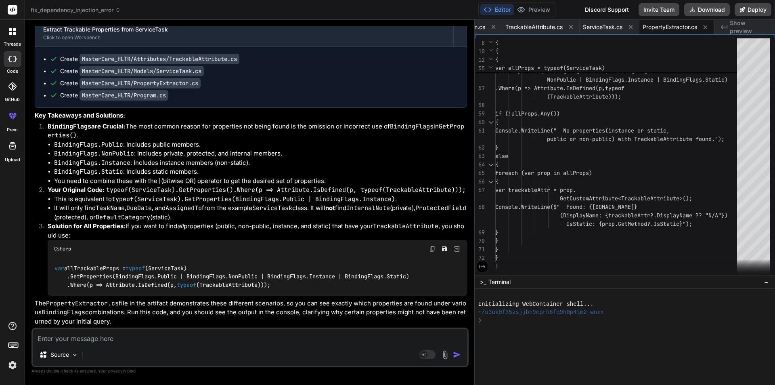
click at [129, 339] on textarea at bounding box center [250, 336] width 435 height 15
paste textarea "var allTrackableProps = typeof(ServiceTask) .GetProperties(BindingFlags.Public …"
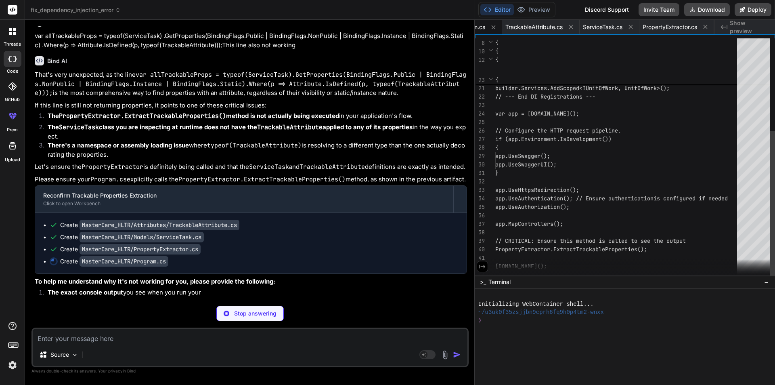
scroll to position [0, 600]
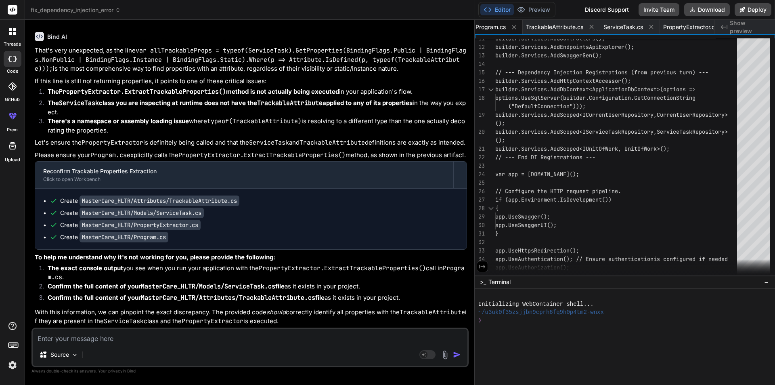
click at [164, 339] on textarea at bounding box center [250, 336] width 435 height 15
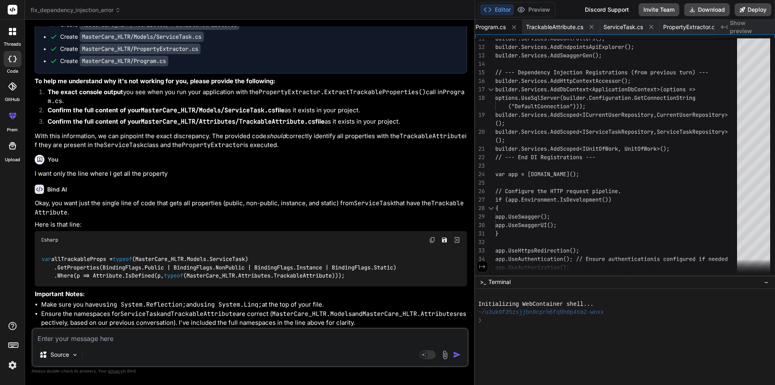
scroll to position [10906, 0]
click at [168, 338] on textarea at bounding box center [250, 336] width 435 height 15
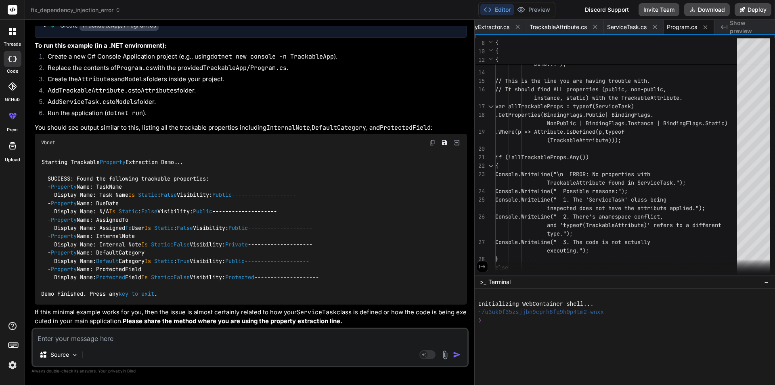
scroll to position [11530, 0]
click at [106, 341] on textarea at bounding box center [250, 336] width 435 height 15
paste textarea "/// <summary> /// Attribute to mark properties that should be tracked for chang…"
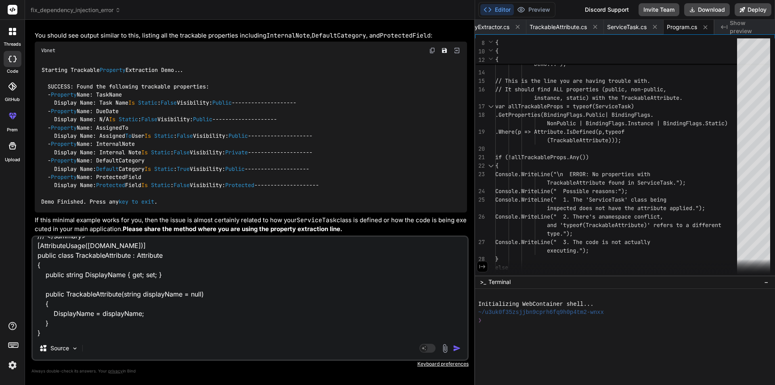
paste textarea "public async Task<ApiResponse<string>> UpdateServiceTask(ServiceTaskRequest req…"
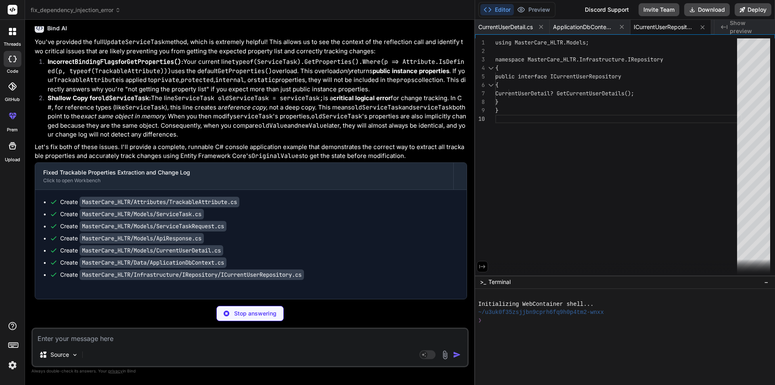
scroll to position [0, 221]
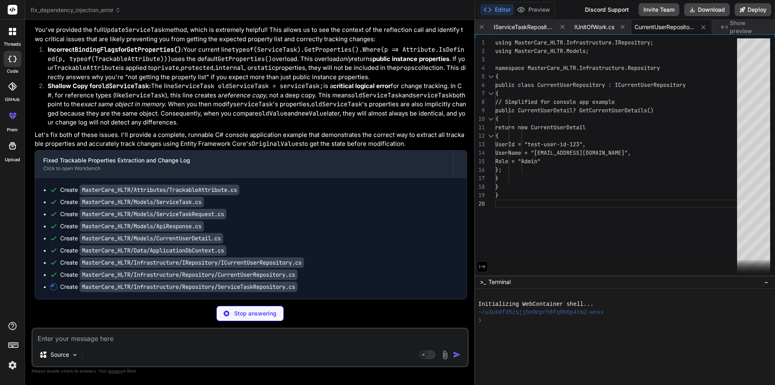
click at [737, 26] on span "Show preview" at bounding box center [749, 27] width 39 height 16
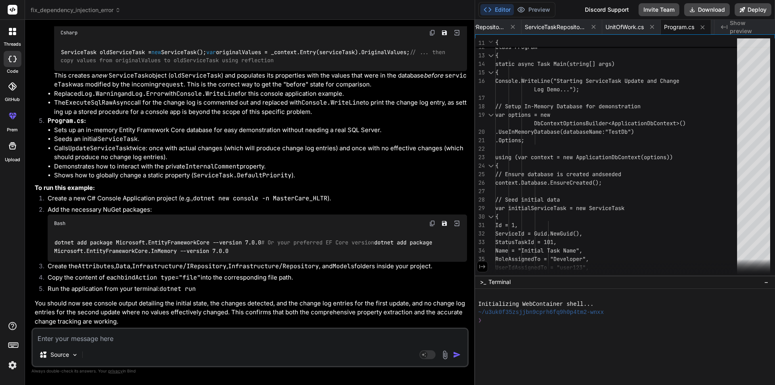
scroll to position [12617, 0]
click at [488, 29] on span "CurrentUserRepository.cs" at bounding box center [474, 27] width 61 height 8
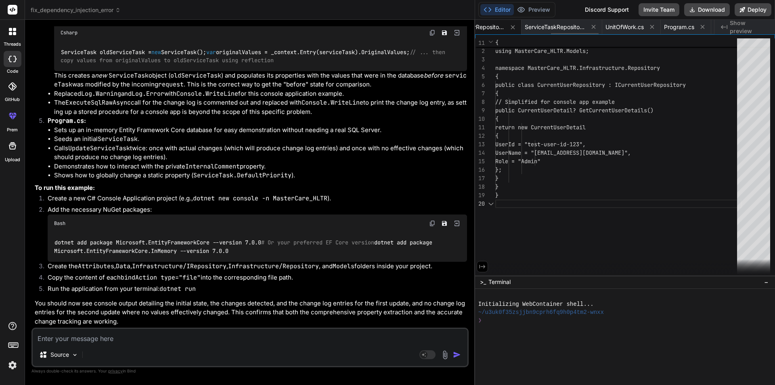
scroll to position [0, 379]
click at [488, 29] on span "CurrentUserRepository.cs" at bounding box center [506, 27] width 61 height 8
click at [509, 25] on span "CurrentUserRepository.cs" at bounding box center [506, 27] width 61 height 8
click at [584, 23] on span "ServiceTaskRepository.cs" at bounding box center [587, 27] width 61 height 8
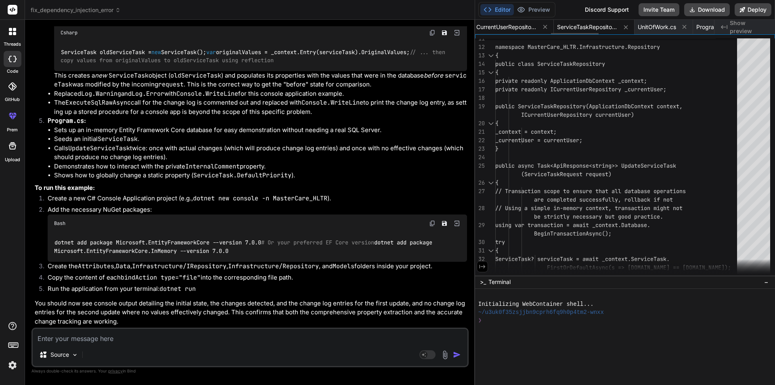
click at [506, 26] on span "CurrentUserRepository.cs" at bounding box center [506, 27] width 61 height 8
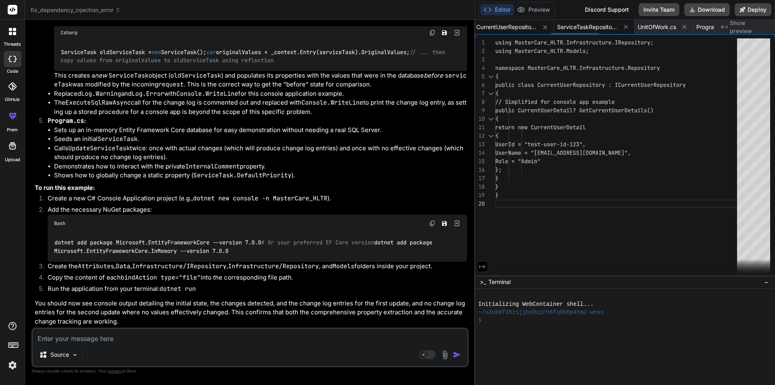
click at [587, 21] on div "ServiceTaskRepository.cs" at bounding box center [594, 27] width 81 height 15
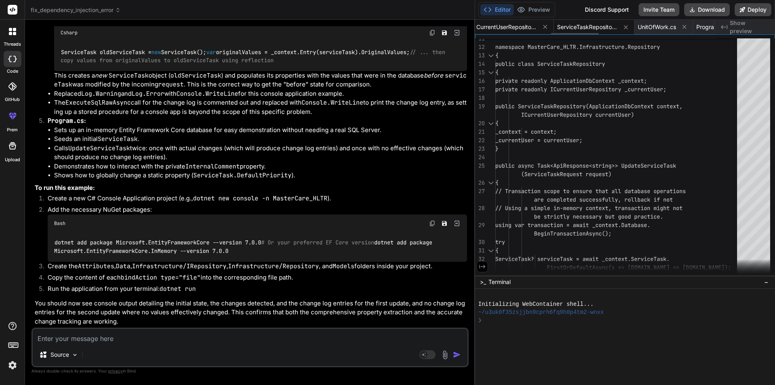
click at [498, 24] on span "CurrentUserRepository.cs" at bounding box center [506, 27] width 61 height 8
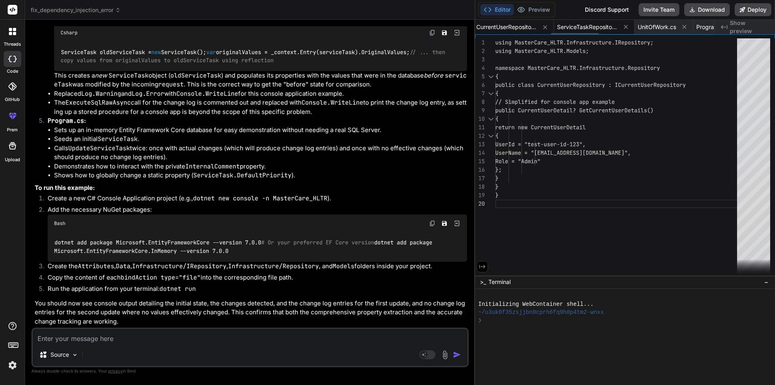
click at [588, 21] on div "ServiceTaskRepository.cs" at bounding box center [594, 27] width 81 height 15
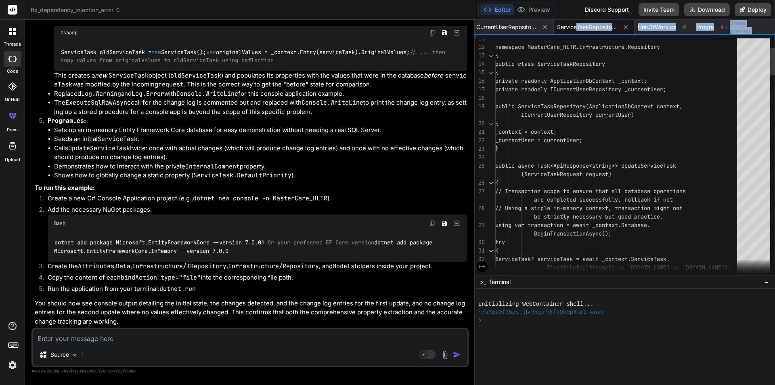
drag, startPoint x: 578, startPoint y: 32, endPoint x: 526, endPoint y: 38, distance: 52.3
click at [526, 38] on div "CurrentUserDetail.cs ApplicationDbContext.cs ICurrentUserRepository.cs IService…" at bounding box center [625, 148] width 300 height 256
drag, startPoint x: 559, startPoint y: 33, endPoint x: 547, endPoint y: 34, distance: 11.8
click at [547, 34] on div "CurrentUserDetail.cs ApplicationDbContext.cs ICurrentUserRepository.cs IService…" at bounding box center [625, 148] width 300 height 256
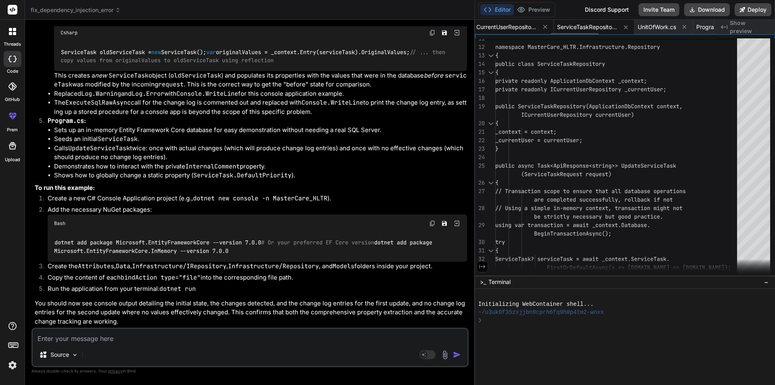
drag, startPoint x: 552, startPoint y: 32, endPoint x: 546, endPoint y: 33, distance: 6.1
click at [546, 33] on div "CurrentUserRepository.cs" at bounding box center [513, 27] width 81 height 15
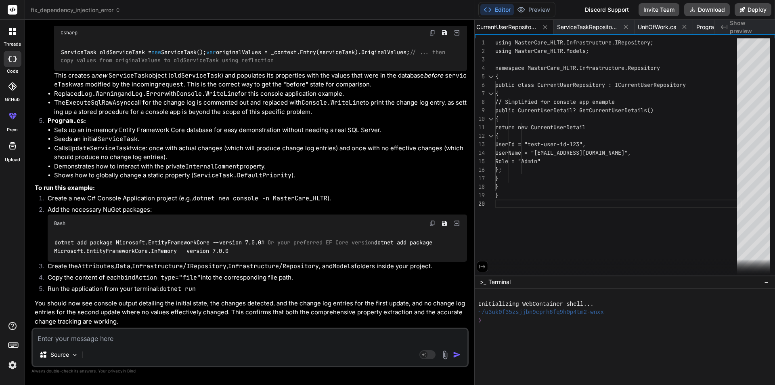
click at [558, 34] on div "CurrentUserDetail.cs ApplicationDbContext.cs ICurrentUserRepository.cs IService…" at bounding box center [625, 148] width 300 height 256
drag, startPoint x: 558, startPoint y: 32, endPoint x: 577, endPoint y: 32, distance: 19.0
click at [577, 32] on div "ServiceTaskRepository.cs" at bounding box center [594, 27] width 81 height 15
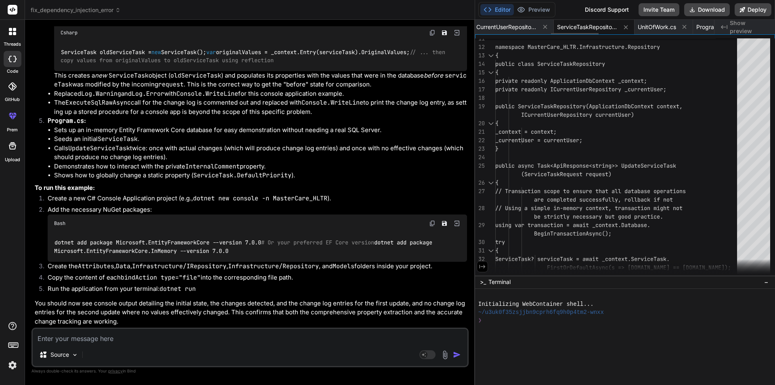
drag, startPoint x: 574, startPoint y: 34, endPoint x: 580, endPoint y: 34, distance: 6.5
click at [580, 34] on div "CurrentUserDetail.cs ApplicationDbContext.cs ICurrentUserRepository.cs IService…" at bounding box center [594, 27] width 239 height 15
click at [491, 27] on span "CurrentUserRepository.cs" at bounding box center [506, 27] width 61 height 8
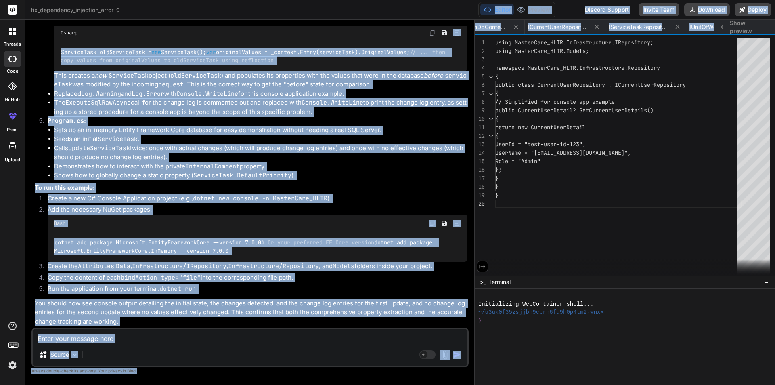
scroll to position [0, 0]
drag, startPoint x: 489, startPoint y: 28, endPoint x: 502, endPoint y: 21, distance: 14.6
click at [468, 29] on div "fix_dependency_injection_error Created with Pixso. Bind AI Web Search Created w…" at bounding box center [400, 192] width 750 height 385
click at [500, 26] on span "CurrentUserDetail.cs" at bounding box center [505, 27] width 55 height 8
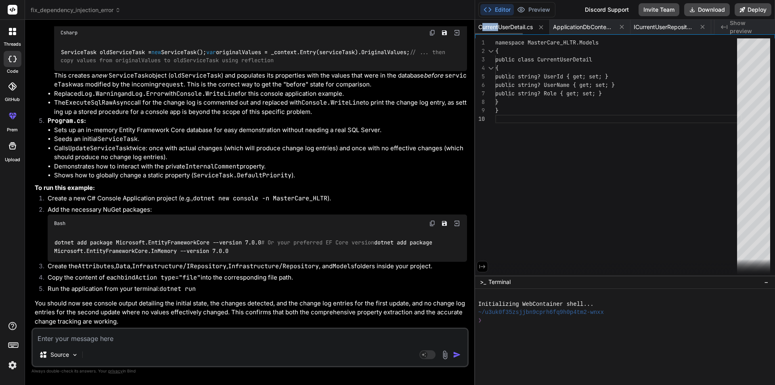
drag, startPoint x: 500, startPoint y: 26, endPoint x: 480, endPoint y: 27, distance: 19.8
click at [480, 27] on span "CurrentUserDetail.cs" at bounding box center [505, 27] width 55 height 8
click at [569, 25] on span "ApplicationDbContext.cs" at bounding box center [583, 27] width 61 height 8
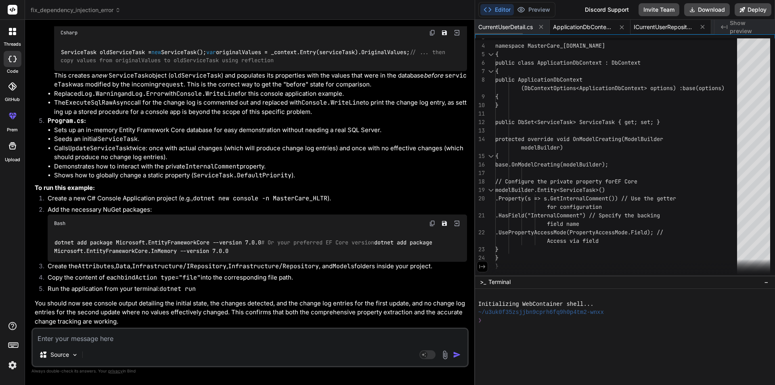
click at [640, 27] on span "ICurrentUserRepository.cs" at bounding box center [664, 27] width 61 height 8
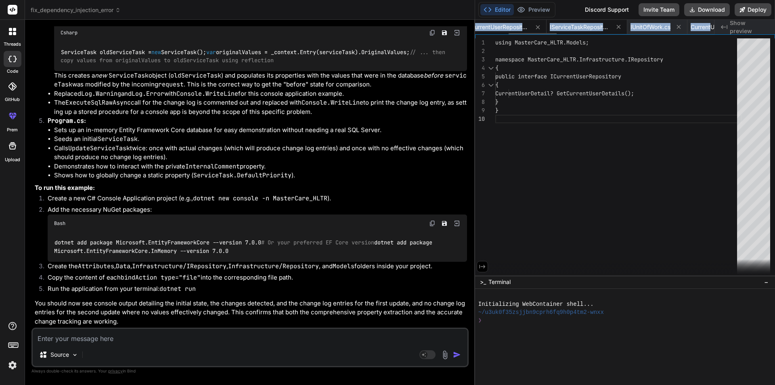
drag, startPoint x: 640, startPoint y: 27, endPoint x: 708, endPoint y: 28, distance: 67.4
click at [708, 28] on div "CurrentUserDetail.cs ApplicationDbContext.cs ICurrentUserRepository.cs IService…" at bounding box center [594, 27] width 239 height 15
click at [587, 26] on span "IServiceTaskRepository.cs" at bounding box center [572, 27] width 61 height 8
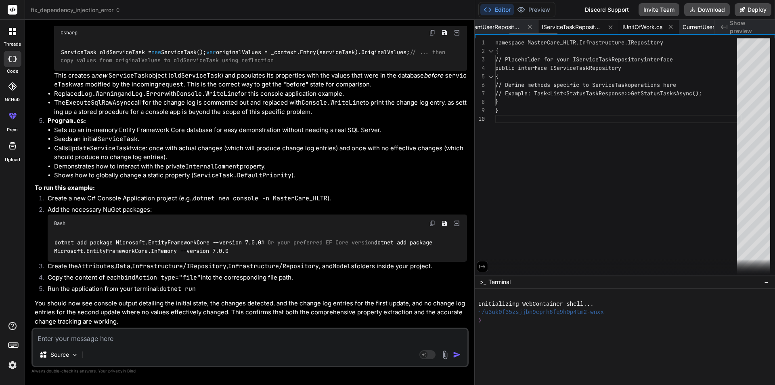
click at [636, 26] on span "IUnitOfWork.cs" at bounding box center [643, 27] width 40 height 8
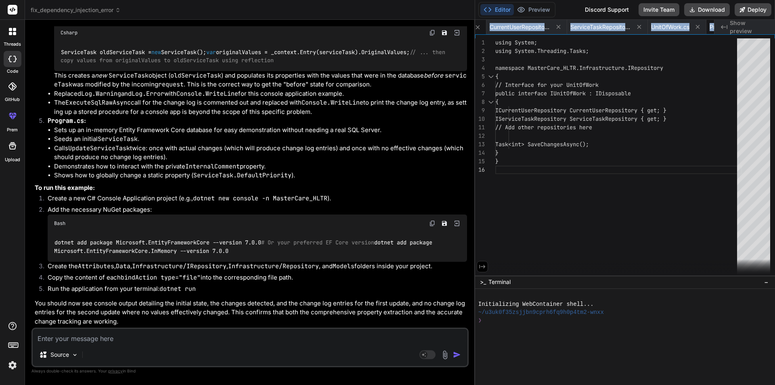
scroll to position [0, 397]
drag, startPoint x: 634, startPoint y: 26, endPoint x: 605, endPoint y: 26, distance: 29.1
click at [605, 26] on div "CurrentUserDetail.cs ApplicationDbContext.cs ICurrentUserRepository.cs IService…" at bounding box center [594, 27] width 239 height 15
click at [498, 24] on span "CurrentUserRepository.cs" at bounding box center [488, 27] width 61 height 8
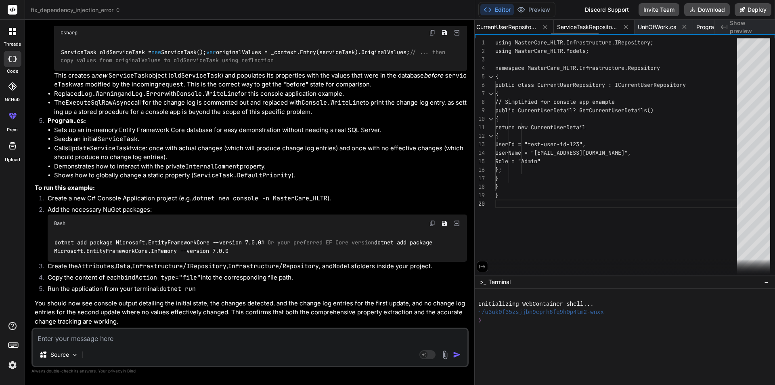
click at [579, 24] on span "ServiceTaskRepository.cs" at bounding box center [587, 27] width 61 height 8
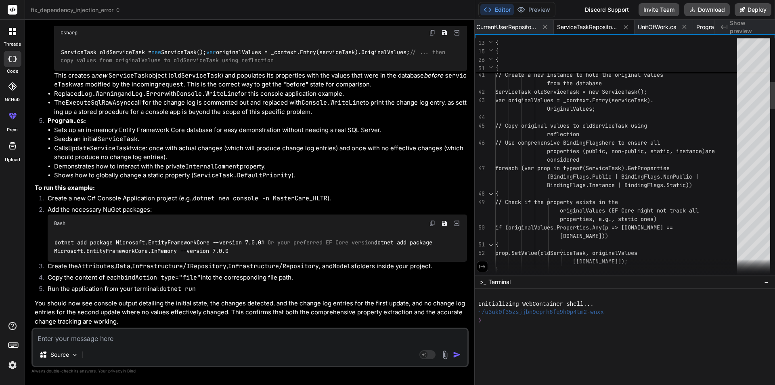
scroll to position [0, 0]
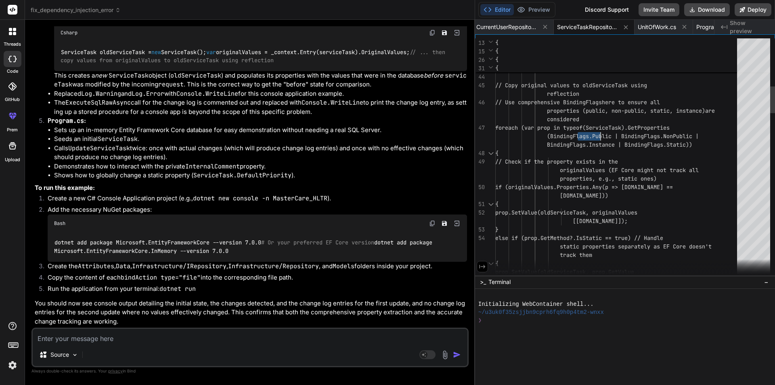
drag, startPoint x: 579, startPoint y: 128, endPoint x: 599, endPoint y: 134, distance: 21.4
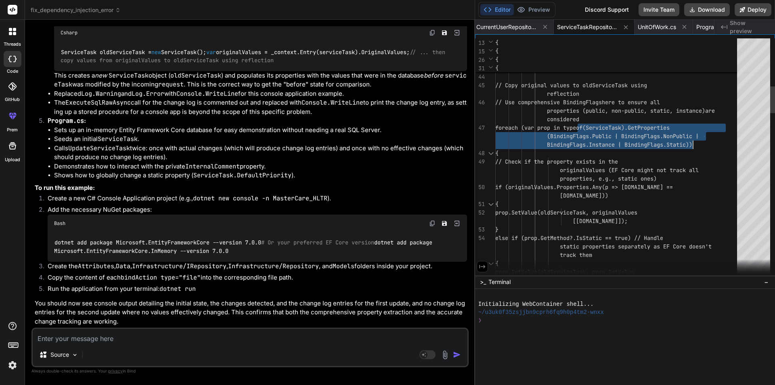
drag, startPoint x: 578, startPoint y: 126, endPoint x: 692, endPoint y: 143, distance: 116.0
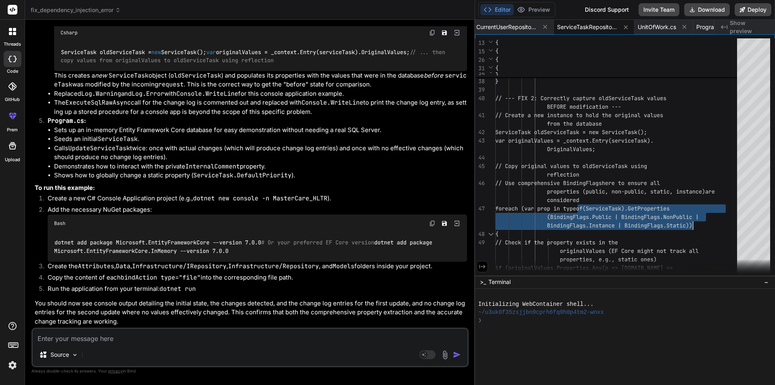
click at [145, 343] on div "Source Agent Mode. When this toggle is activated, AI automatically makes decisi…" at bounding box center [249, 347] width 437 height 40
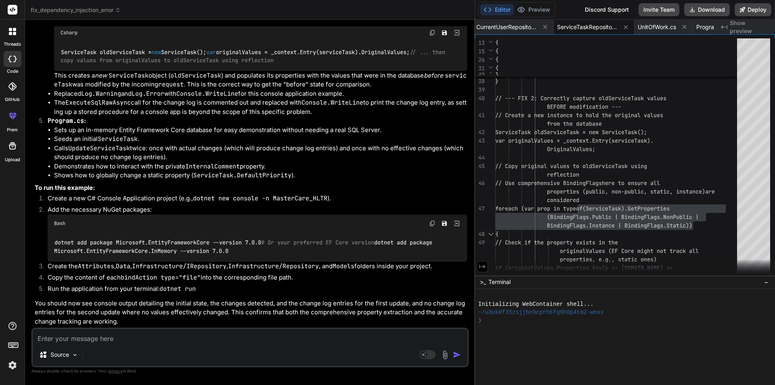
click at [147, 339] on textarea at bounding box center [250, 336] width 435 height 15
paste textarea "public async Task<ApiResponse<string>> UpdateServiceTask(ServiceTaskRequest req…"
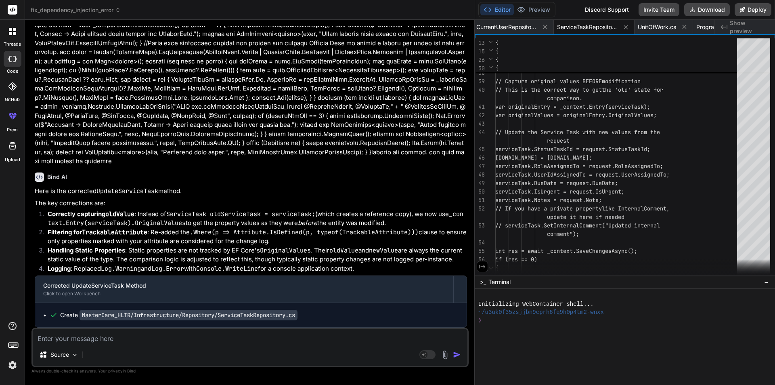
scroll to position [12996, 0]
click at [252, 315] on code "MasterCare_HLTR/Infrastructure/Repository/ServiceTaskRepository.cs" at bounding box center [189, 315] width 218 height 10
click at [254, 306] on div "Create MasterCare_HLTR/Infrastructure/Repository/ServiceTaskRepository.cs" at bounding box center [251, 315] width 432 height 24
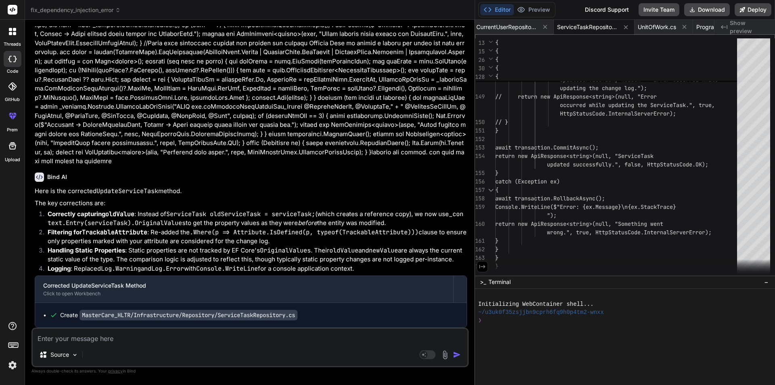
click at [197, 342] on textarea at bounding box center [250, 336] width 435 height 15
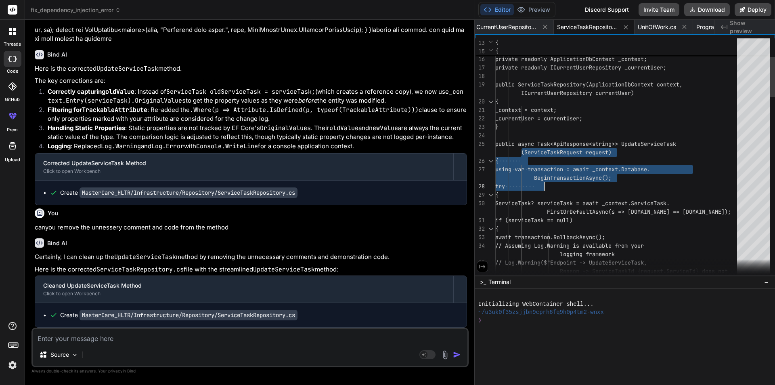
drag, startPoint x: 522, startPoint y: 144, endPoint x: 541, endPoint y: 164, distance: 27.1
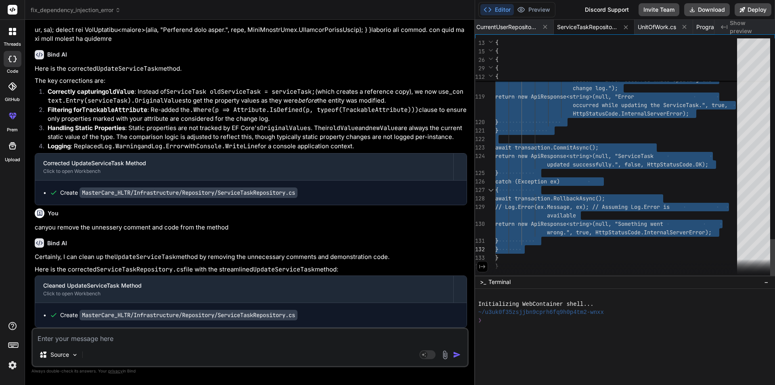
drag, startPoint x: 521, startPoint y: 143, endPoint x: 532, endPoint y: 243, distance: 101.2
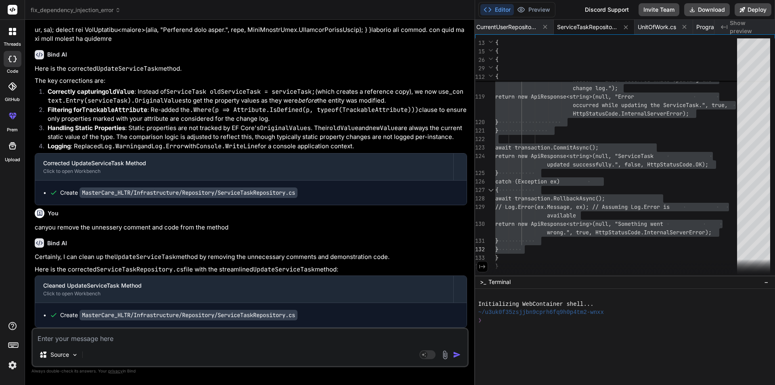
click at [179, 338] on textarea at bounding box center [250, 336] width 435 height 15
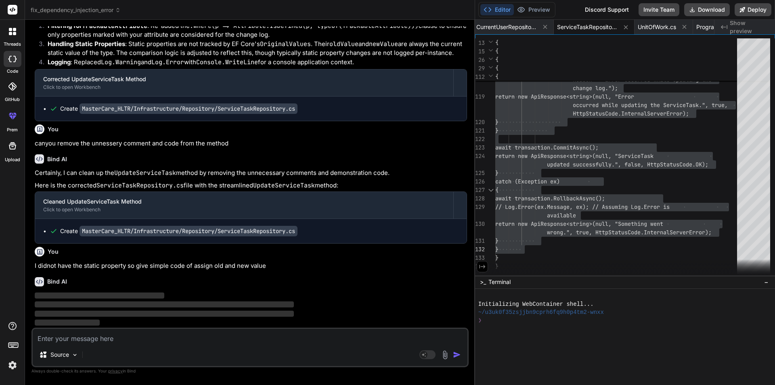
scroll to position [13202, 0]
click at [315, 275] on div "Bind AI ‌ ‌ ‌ ‌" at bounding box center [251, 298] width 432 height 57
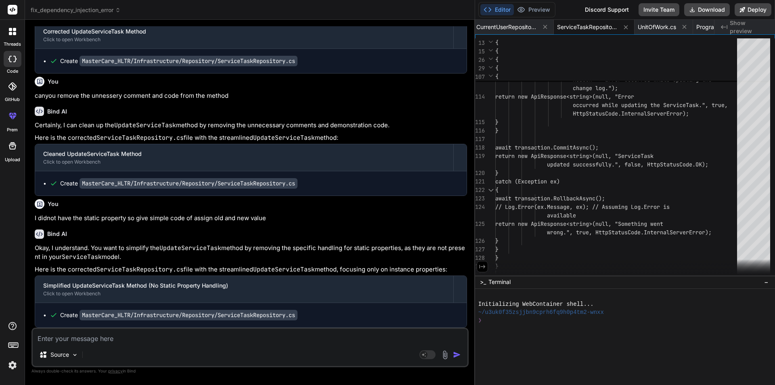
scroll to position [13250, 0]
